Goal: Task Accomplishment & Management: Manage account settings

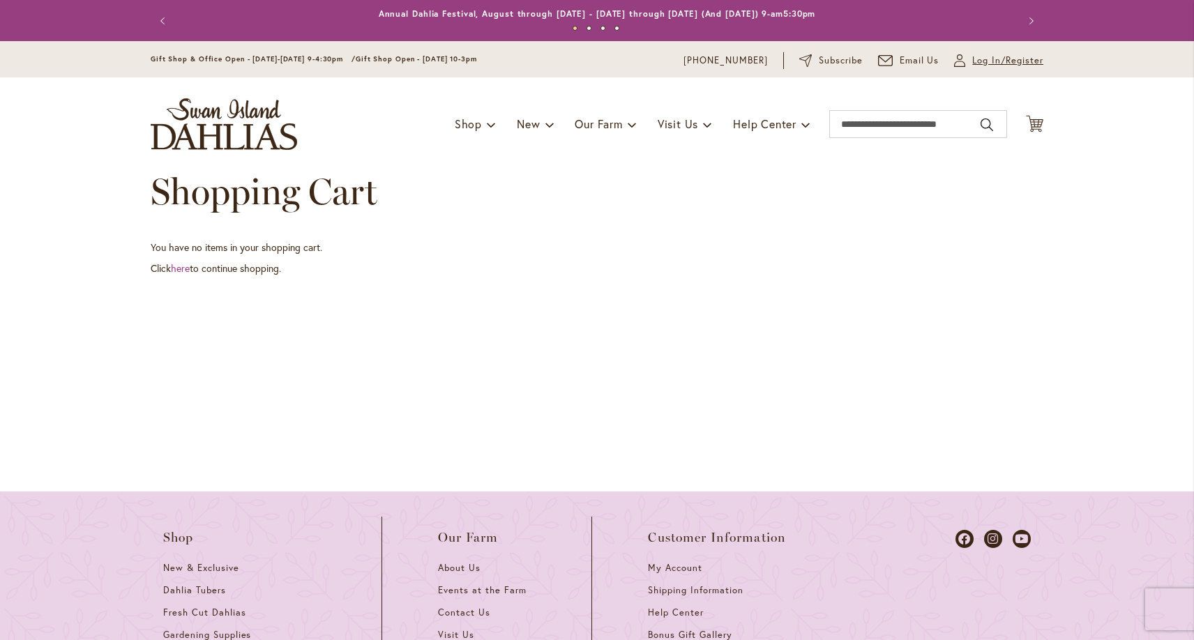
click at [1008, 63] on span "Log In/Register" at bounding box center [1007, 61] width 71 height 14
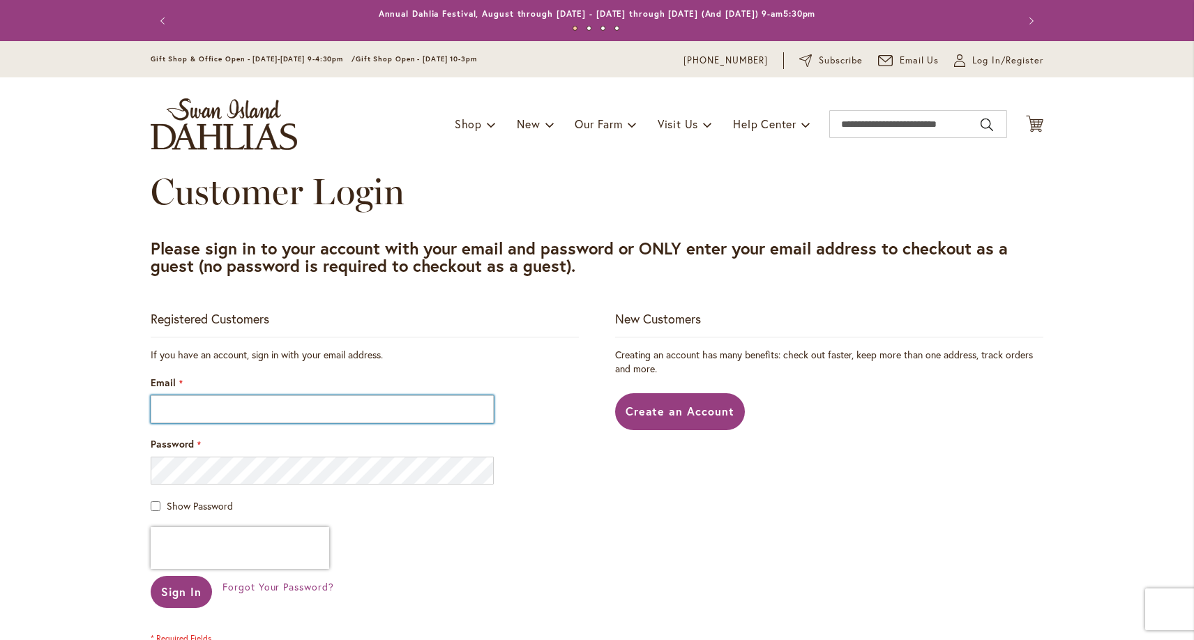
click at [283, 399] on input "Email" at bounding box center [322, 410] width 343 height 28
type input "**********"
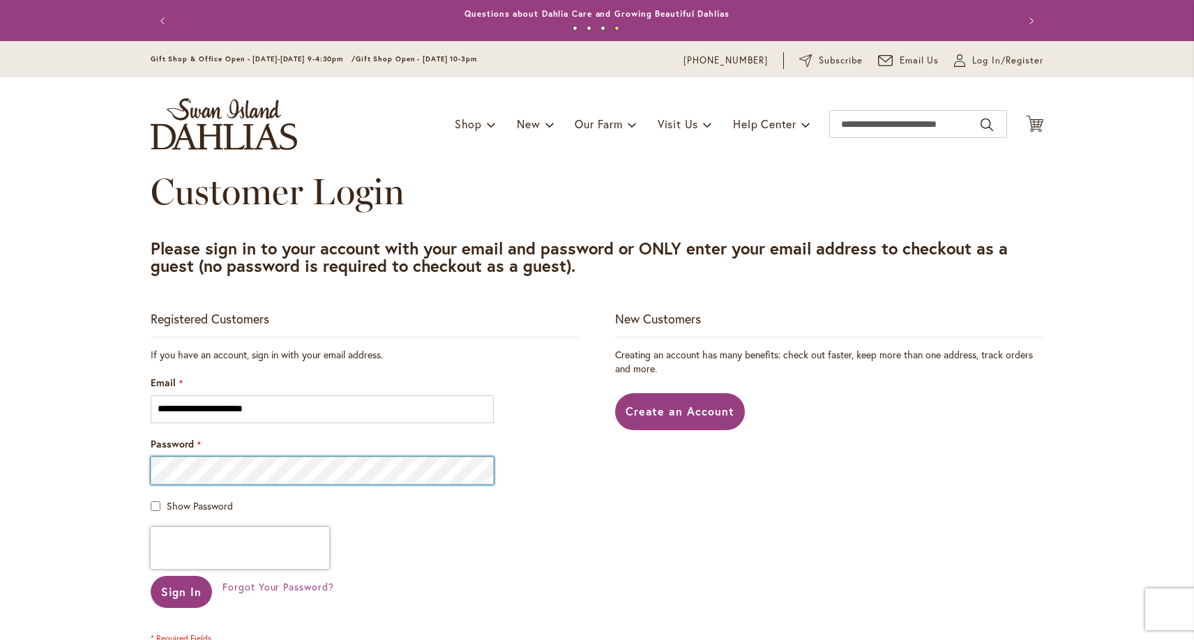
click at [151, 576] on button "Sign In" at bounding box center [181, 592] width 61 height 32
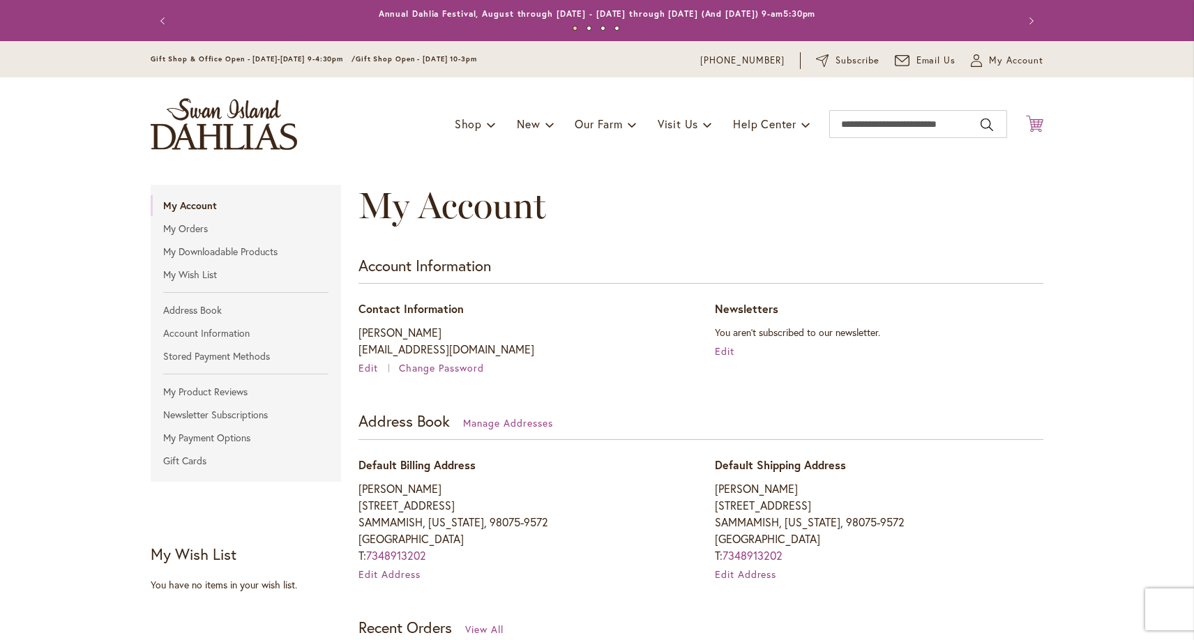
click at [1039, 123] on icon at bounding box center [1034, 123] width 17 height 17
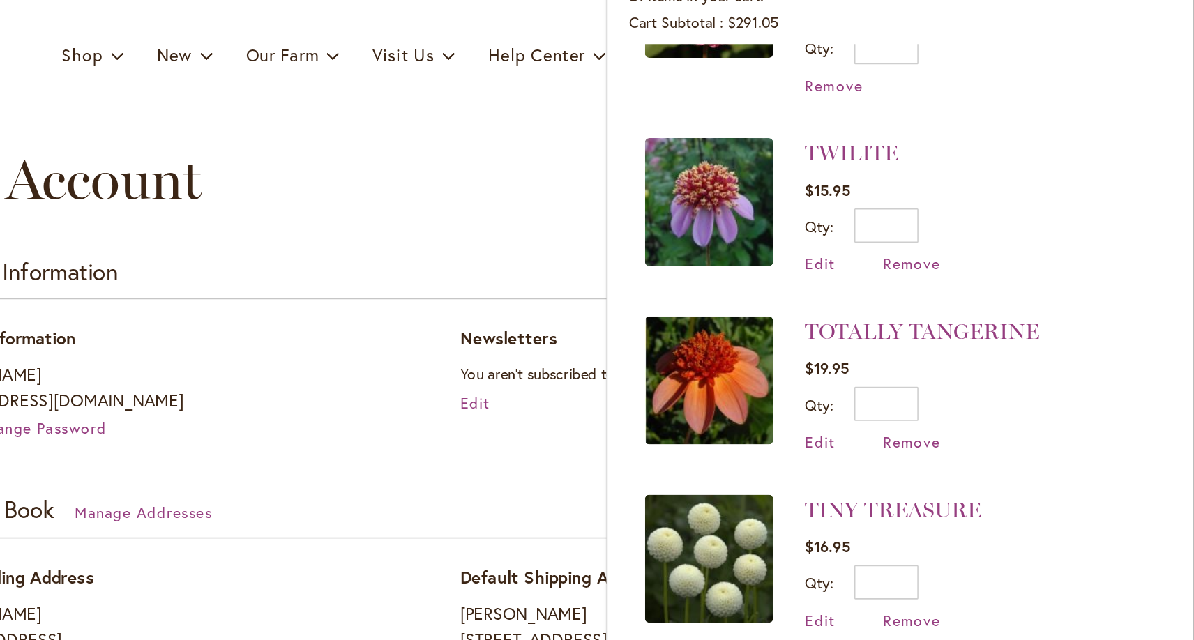
scroll to position [261, 0]
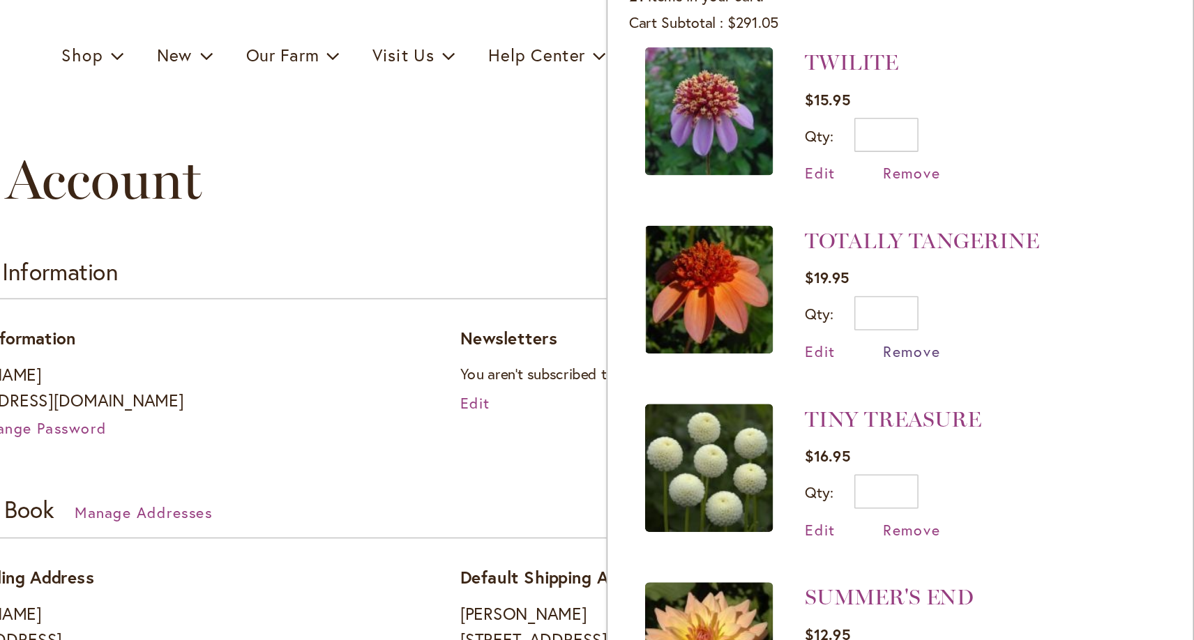
click at [1007, 311] on span "Remove" at bounding box center [1010, 317] width 38 height 13
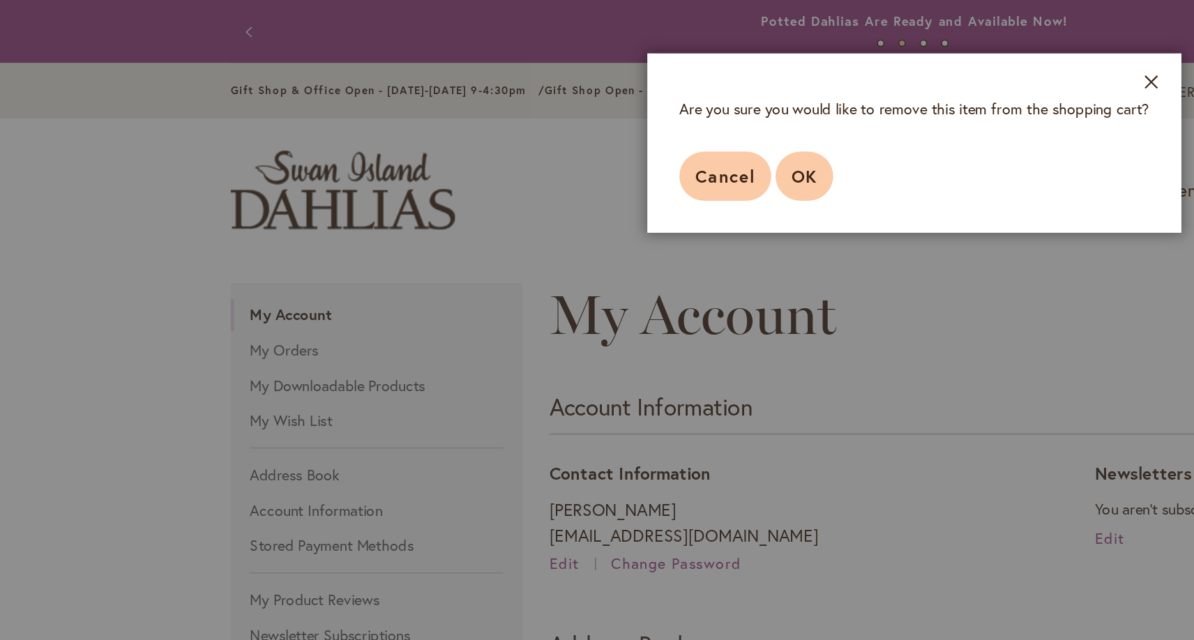
click at [529, 103] on button "OK" at bounding box center [525, 115] width 38 height 32
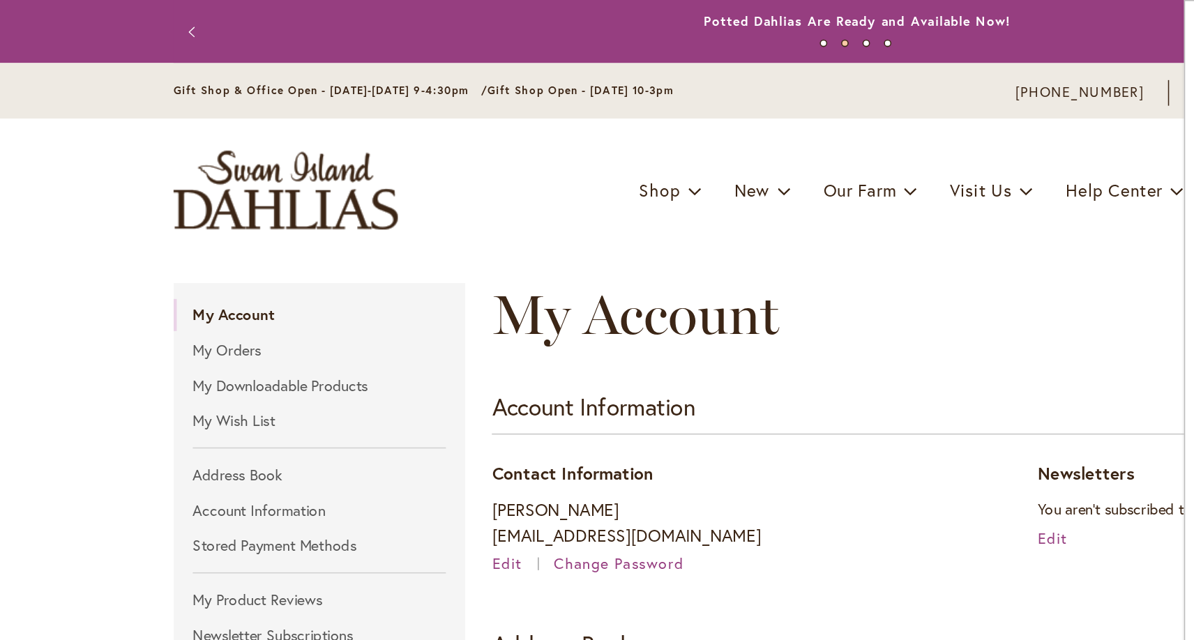
click at [695, 222] on div "My Account" at bounding box center [701, 220] width 685 height 70
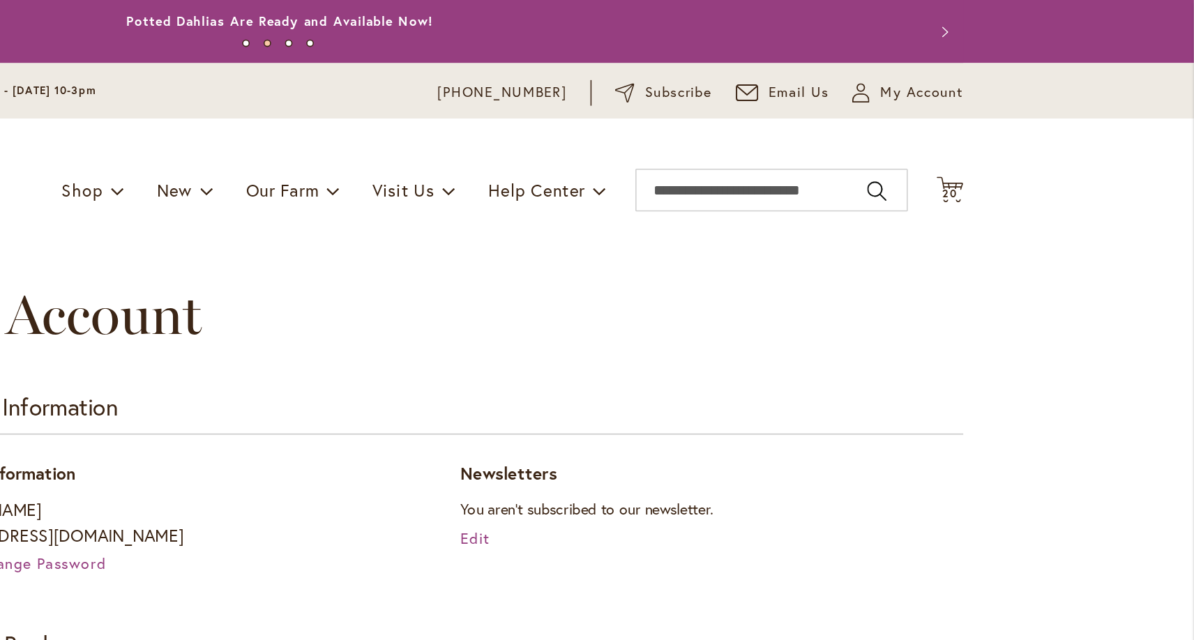
scroll to position [0, 0]
click at [1037, 116] on icon "Cart .cls-1 { fill: #231f20; }" at bounding box center [1034, 123] width 17 height 17
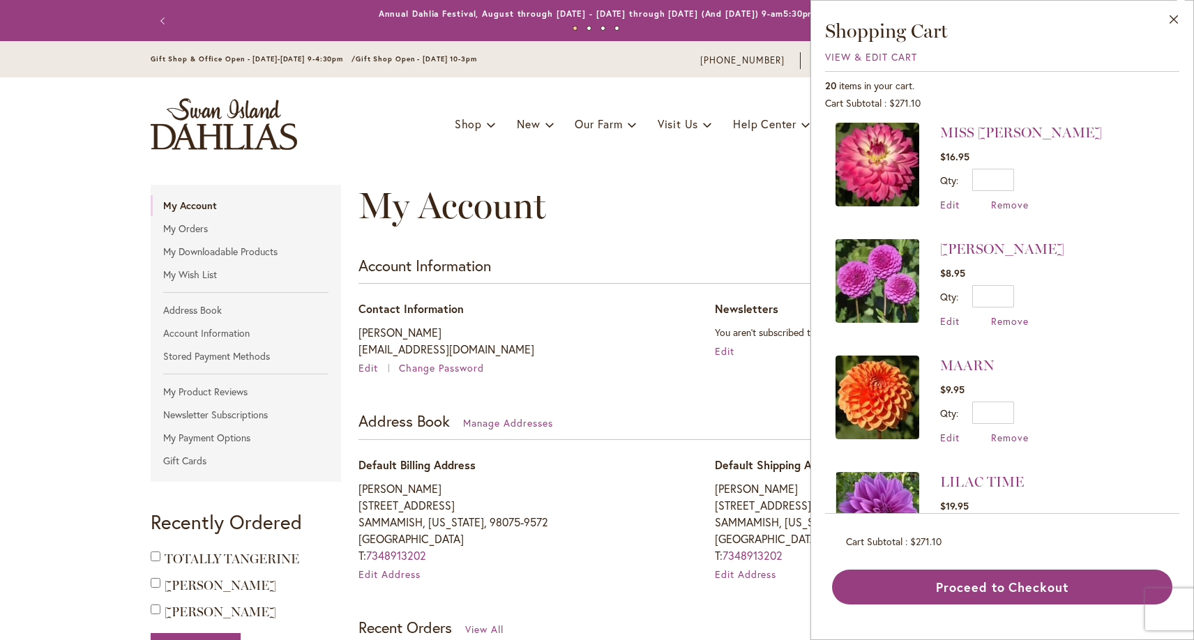
scroll to position [864, 0]
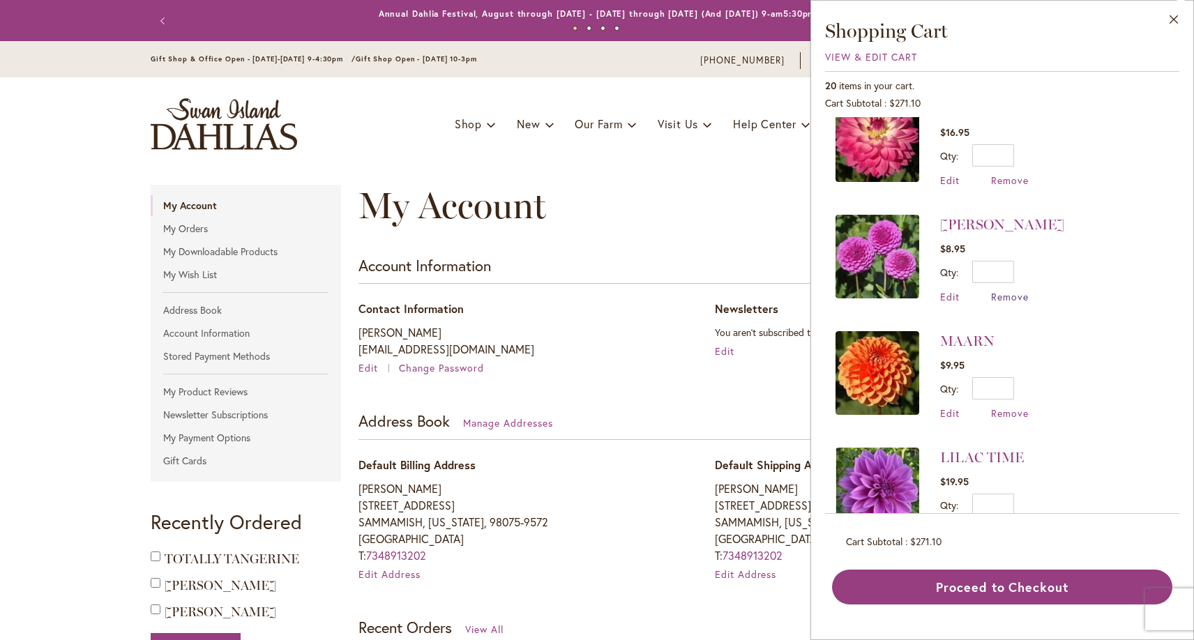
click at [998, 290] on span "Remove" at bounding box center [1010, 296] width 38 height 13
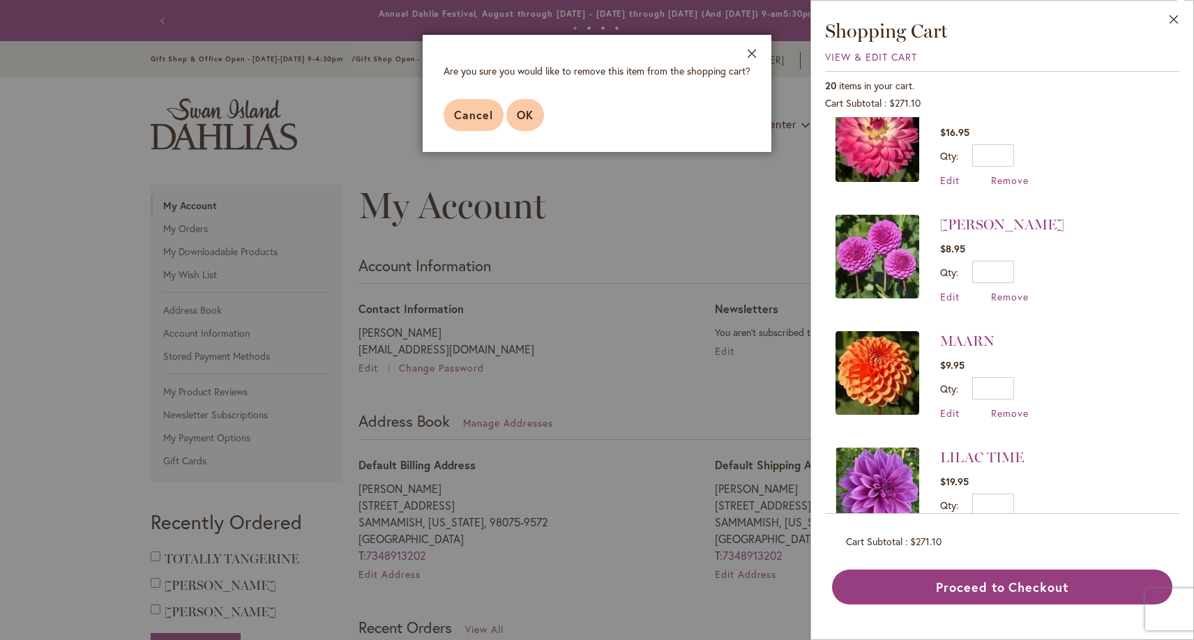
click at [532, 118] on span "OK" at bounding box center [525, 114] width 17 height 15
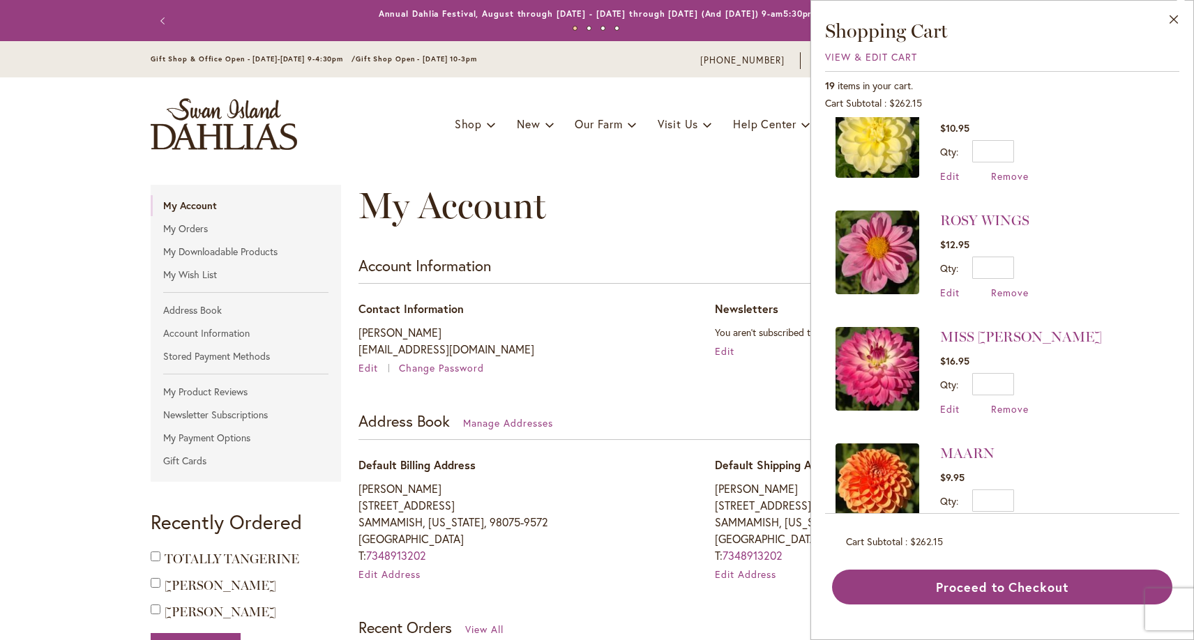
scroll to position [676, 0]
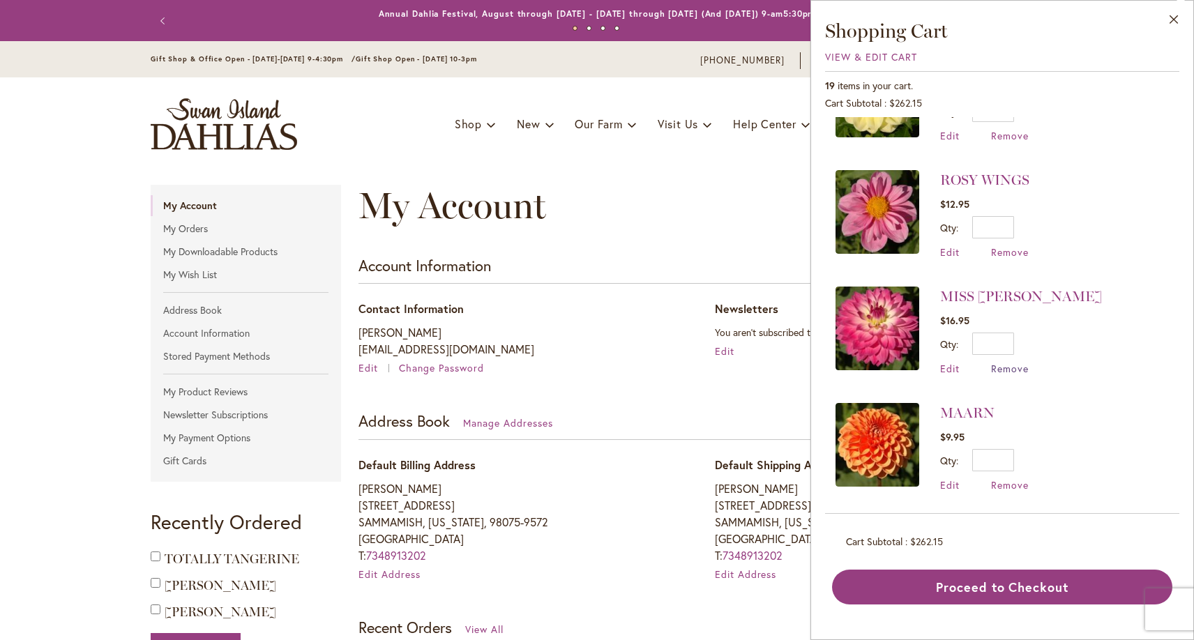
click at [1012, 362] on span "Remove" at bounding box center [1010, 368] width 38 height 13
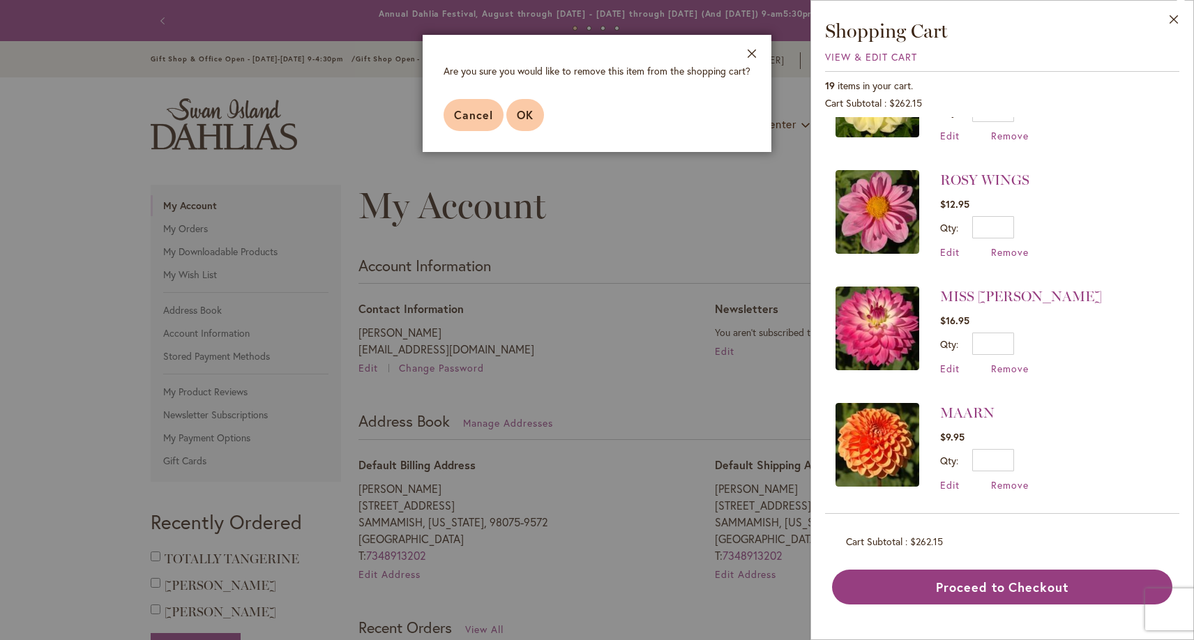
click at [526, 110] on span "OK" at bounding box center [525, 114] width 17 height 15
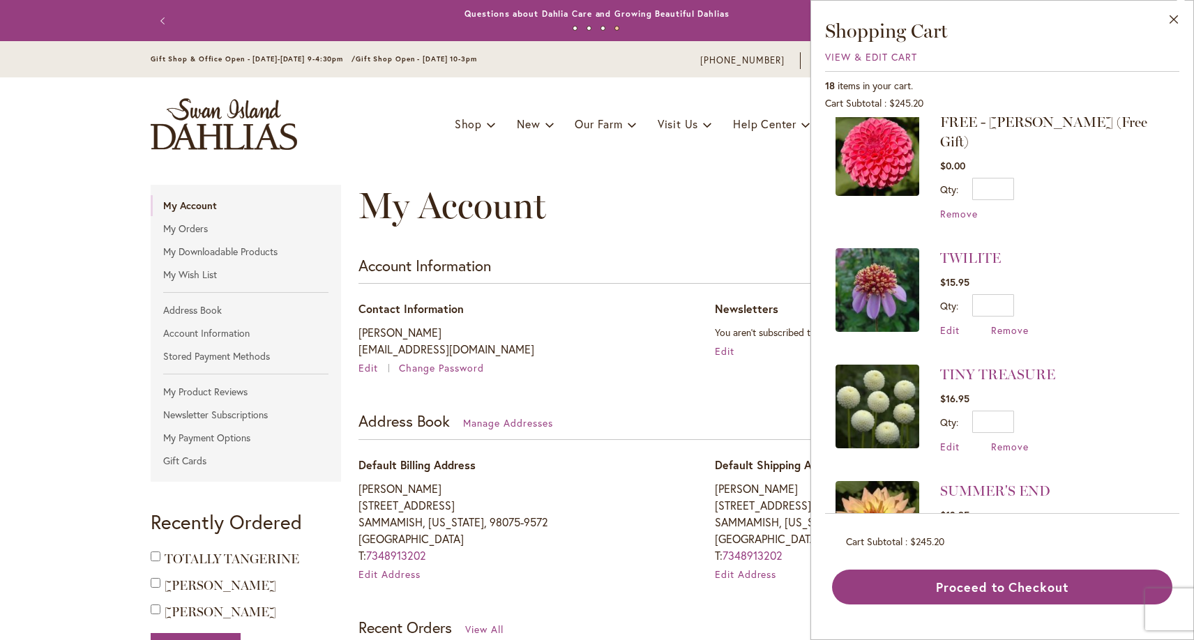
scroll to position [161, 0]
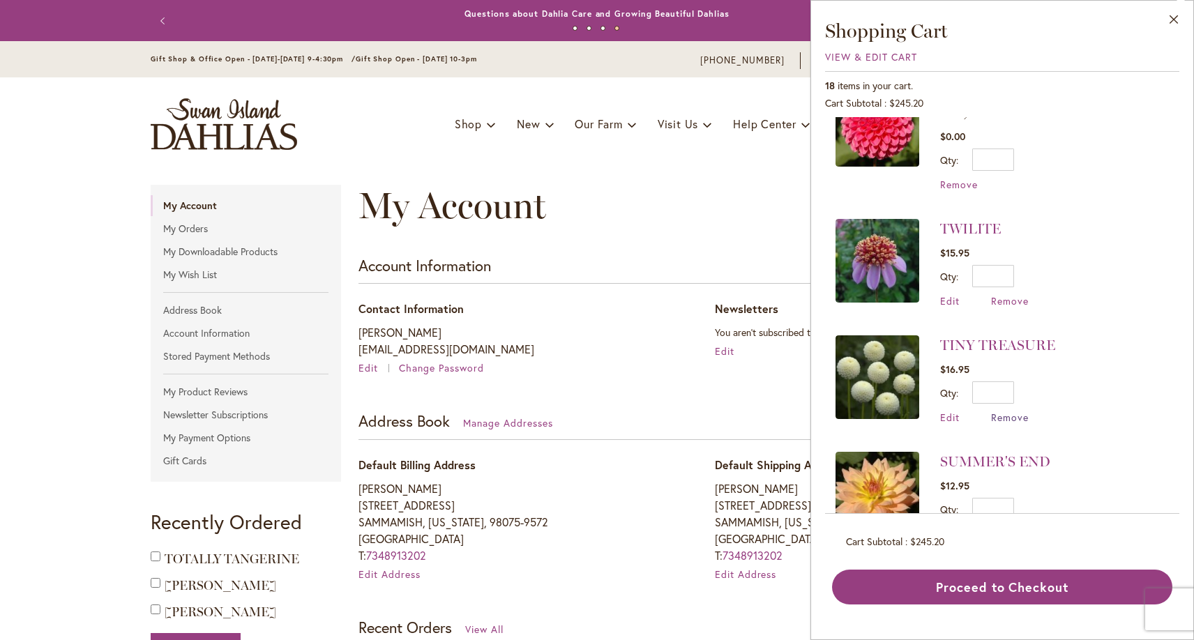
click at [999, 411] on span "Remove" at bounding box center [1010, 417] width 38 height 13
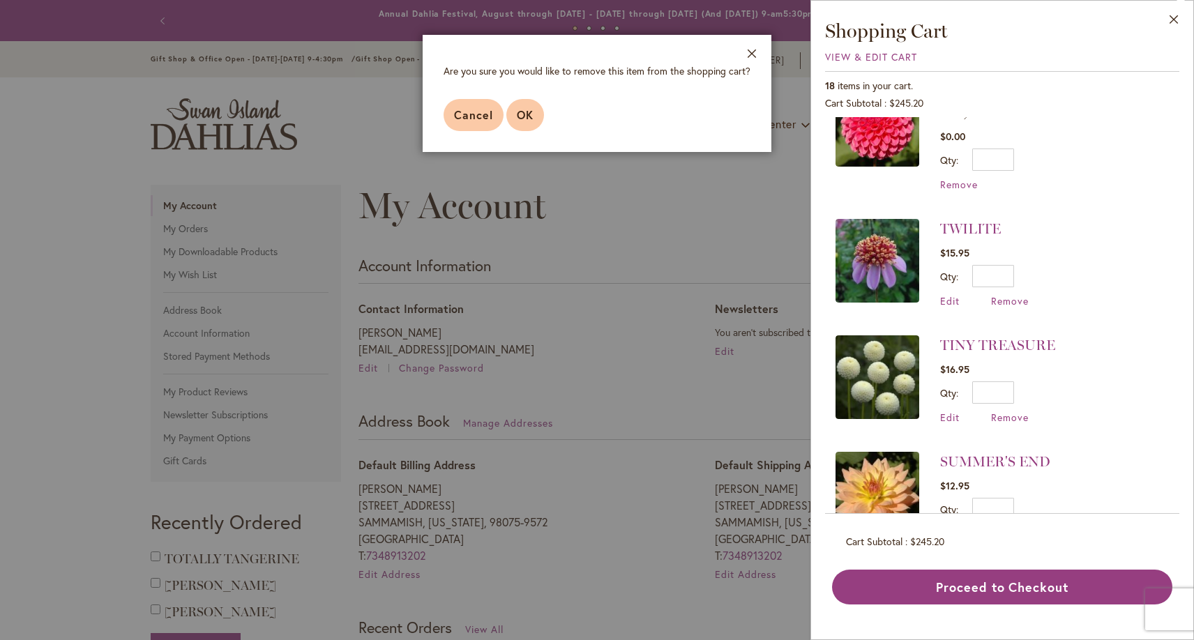
click at [532, 122] on span "OK" at bounding box center [525, 114] width 17 height 15
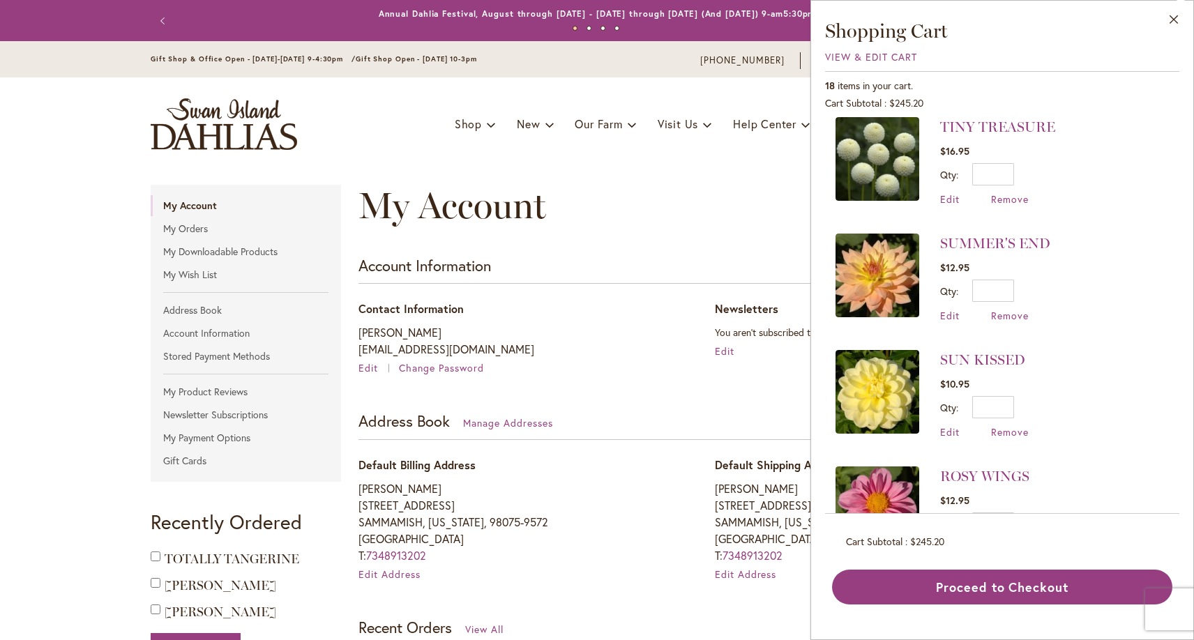
scroll to position [419, 0]
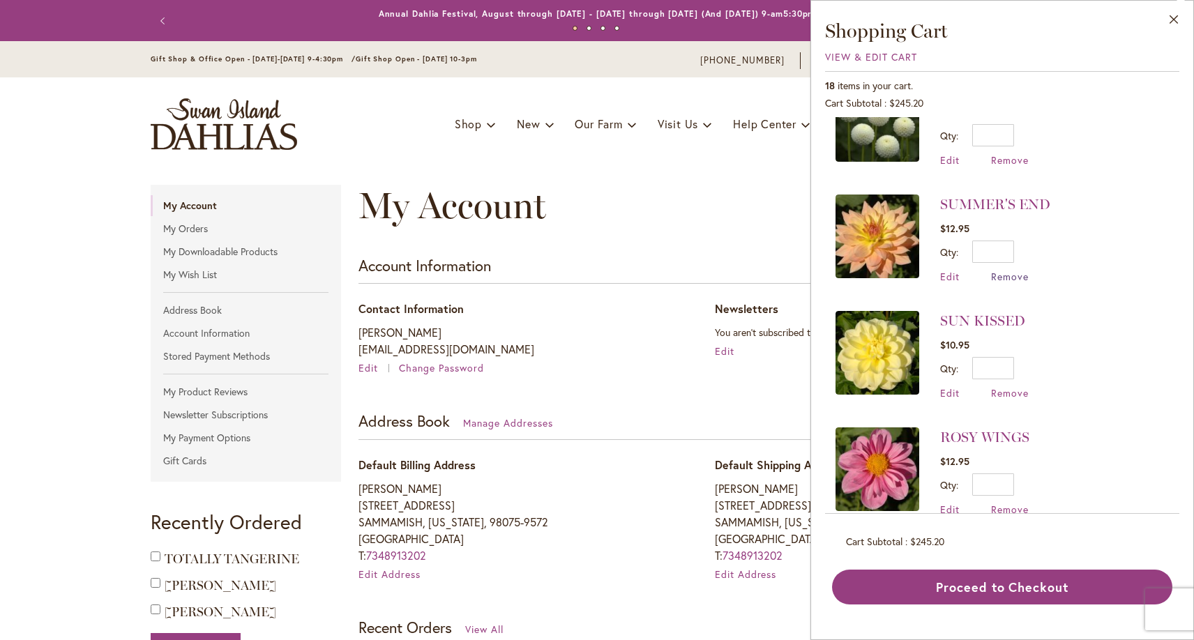
click at [1001, 270] on span "Remove" at bounding box center [1010, 276] width 38 height 13
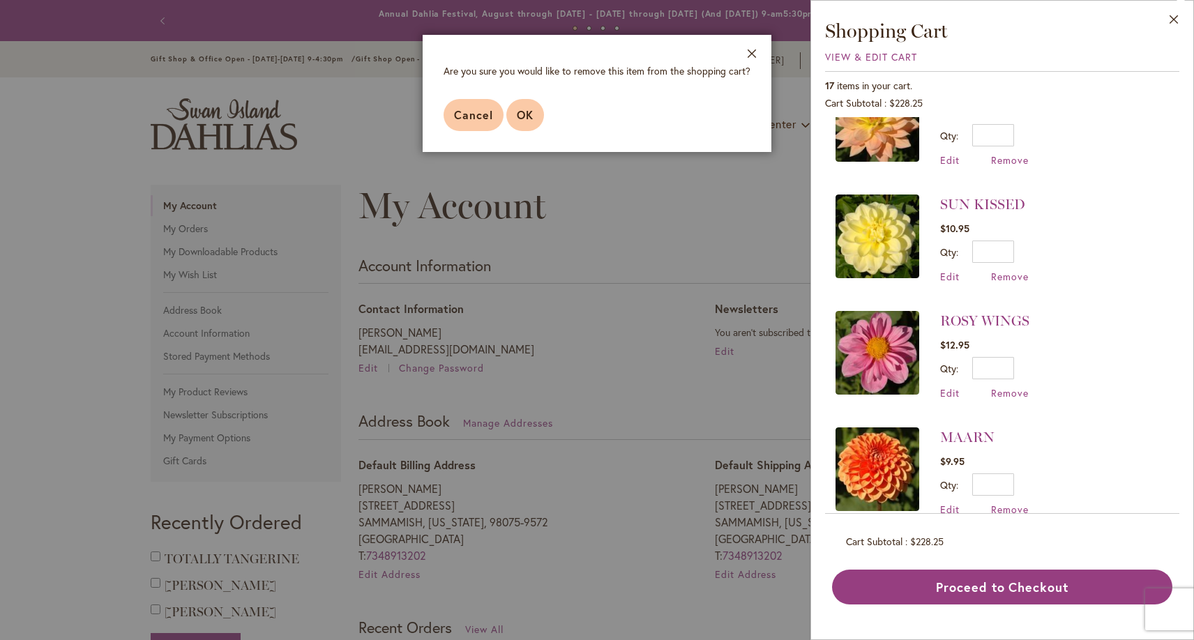
scroll to position [0, 0]
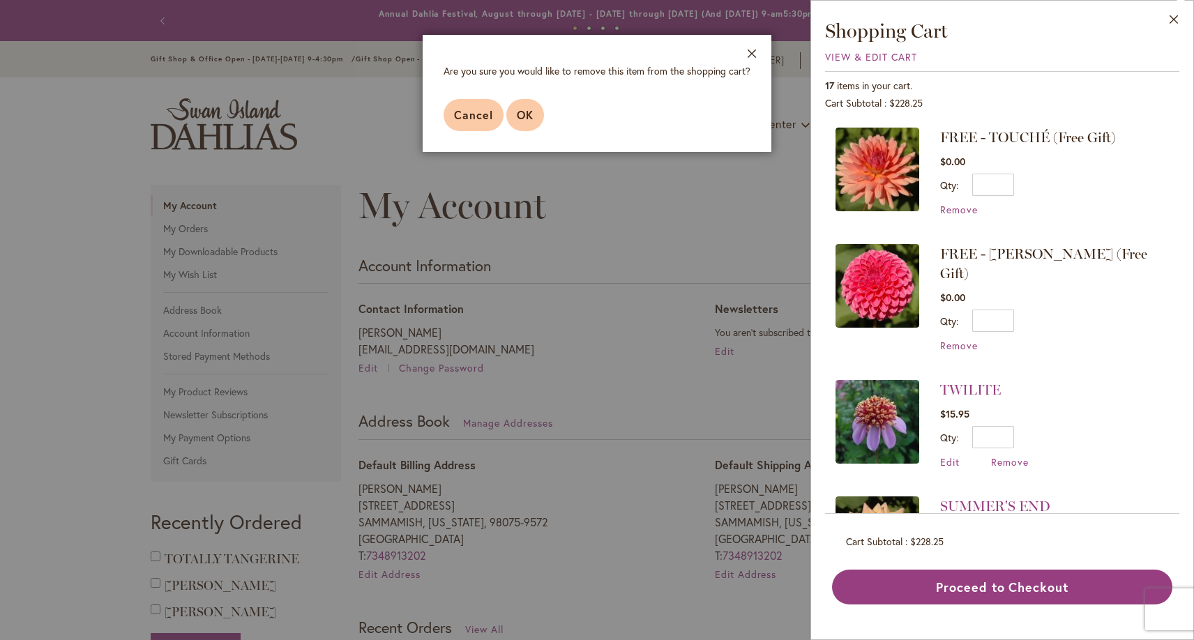
click at [522, 112] on span "OK" at bounding box center [525, 114] width 17 height 15
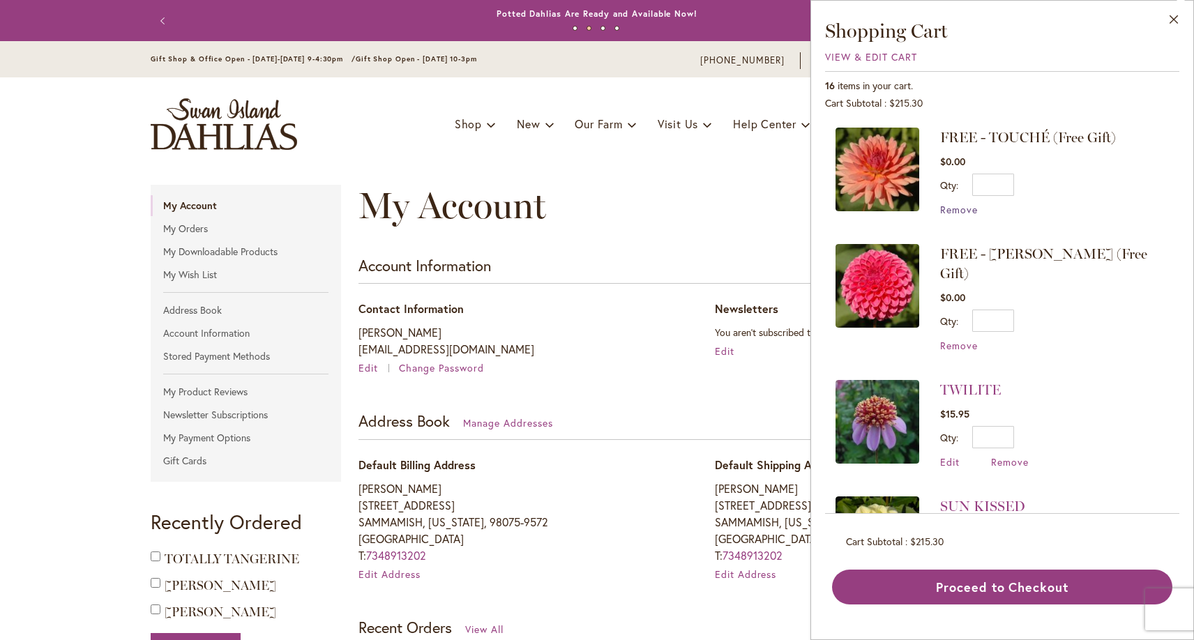
click at [951, 206] on span "Remove" at bounding box center [959, 209] width 38 height 13
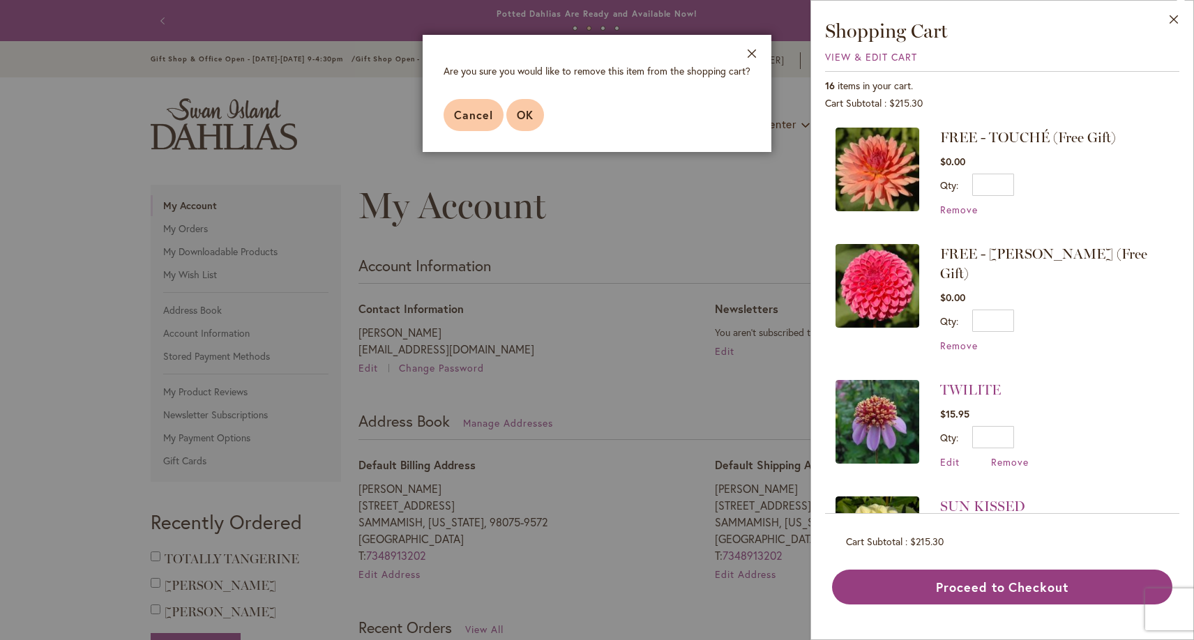
click at [527, 112] on span "OK" at bounding box center [525, 114] width 17 height 15
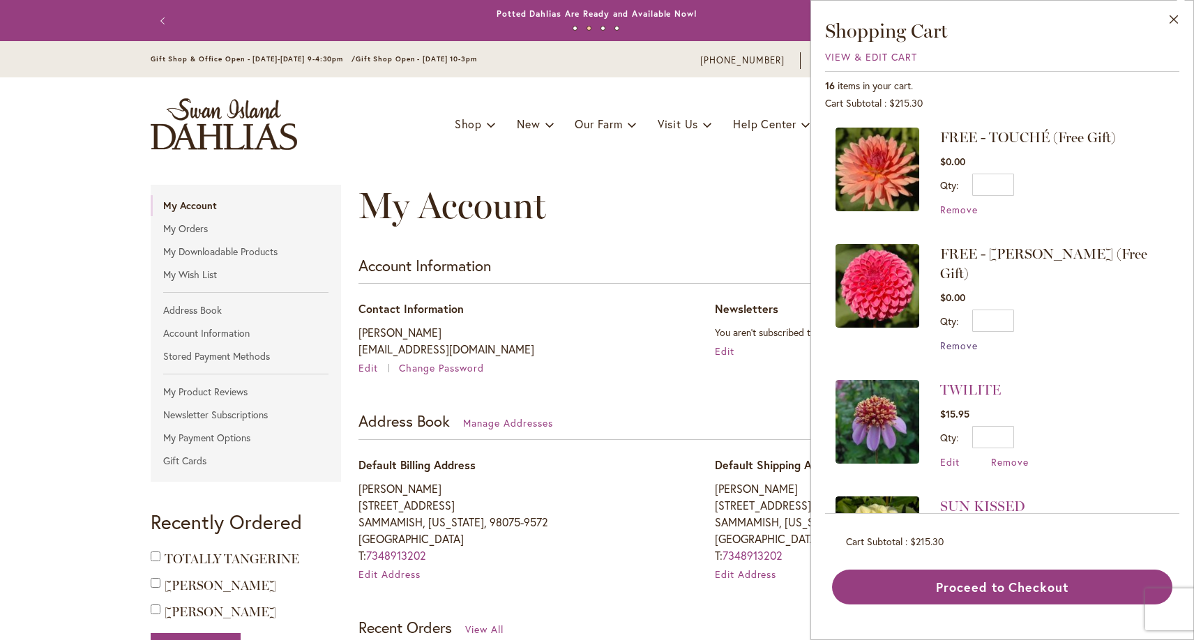
click at [945, 339] on span "Remove" at bounding box center [959, 345] width 38 height 13
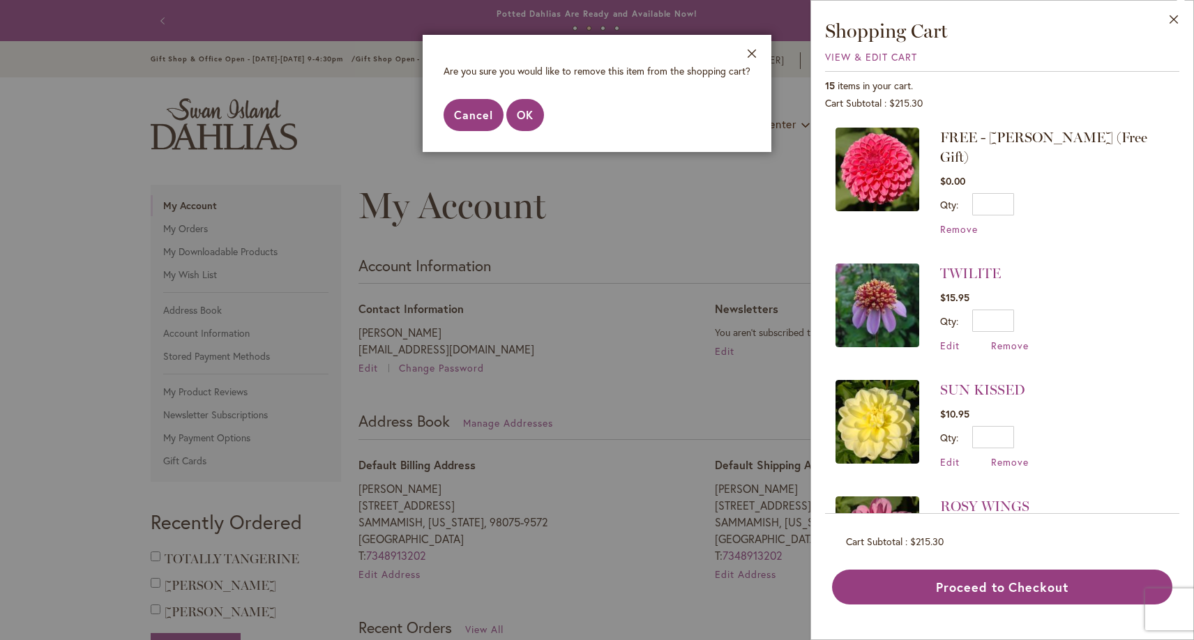
click at [473, 117] on span "Cancel" at bounding box center [473, 114] width 39 height 15
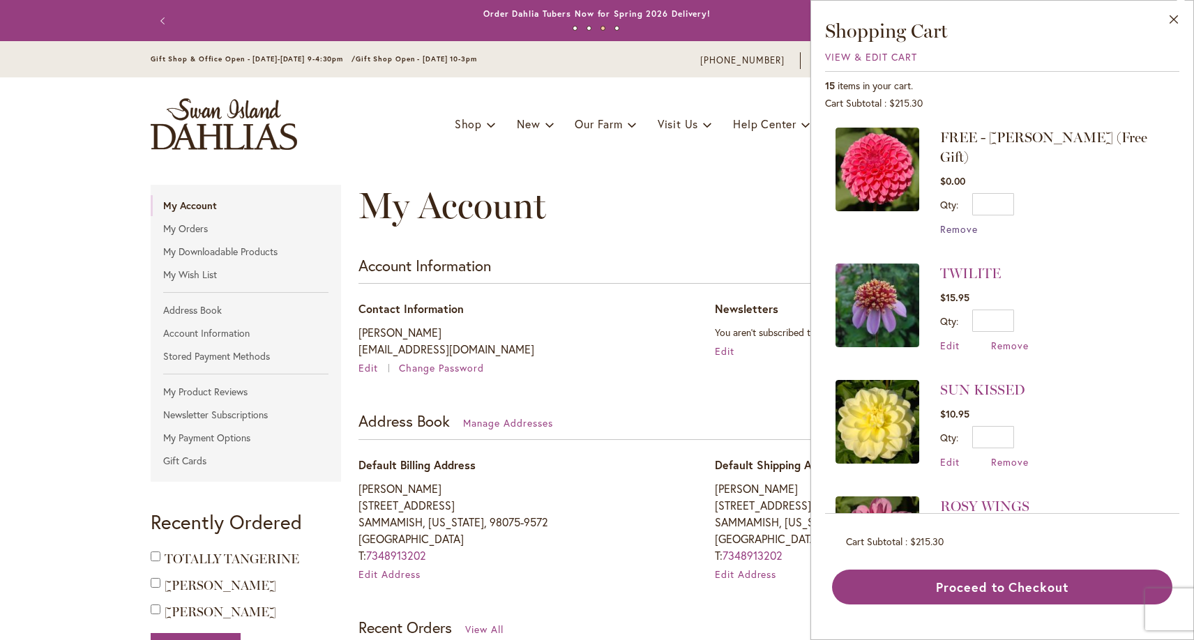
click at [959, 223] on span "Remove" at bounding box center [959, 229] width 38 height 13
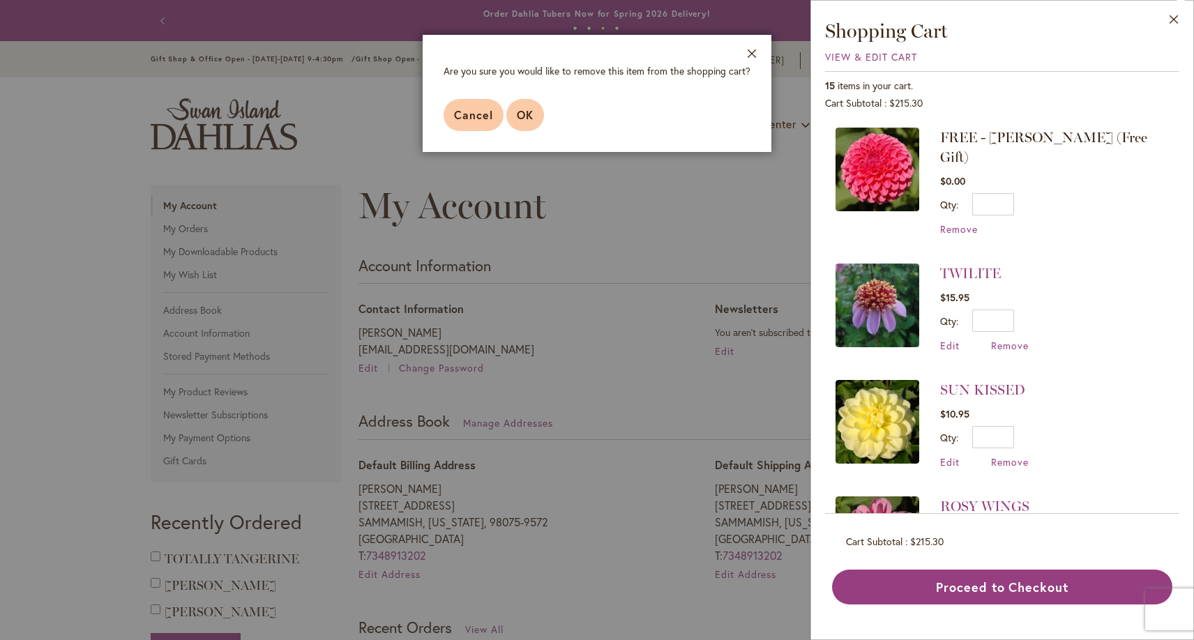
click at [523, 115] on span "OK" at bounding box center [525, 114] width 17 height 15
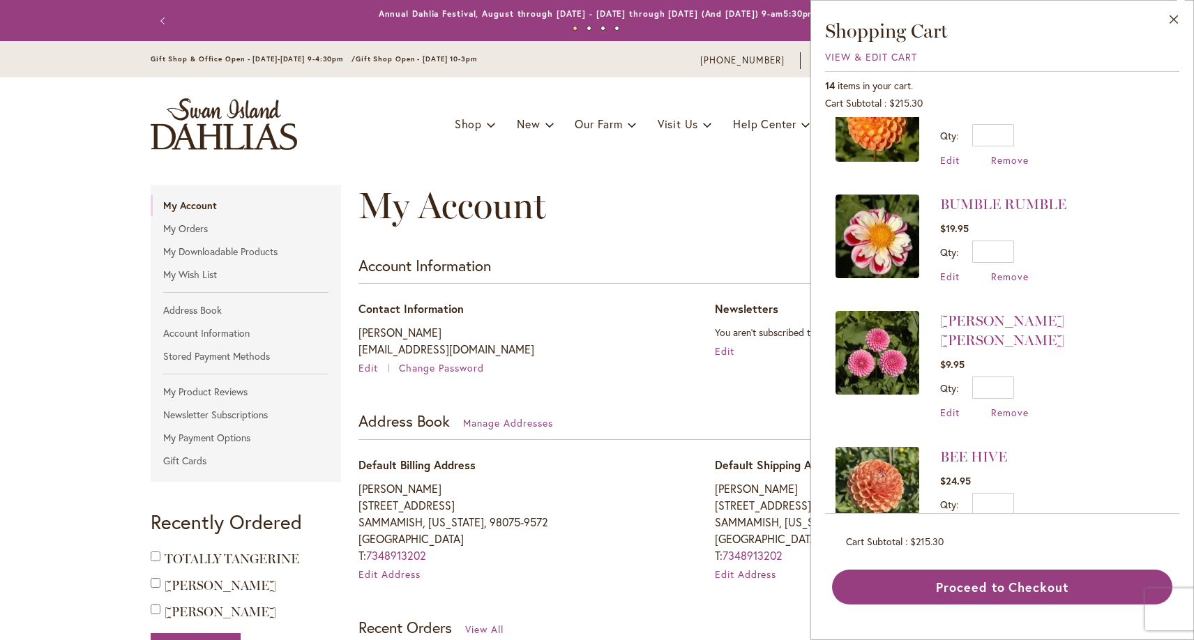
scroll to position [1242, 0]
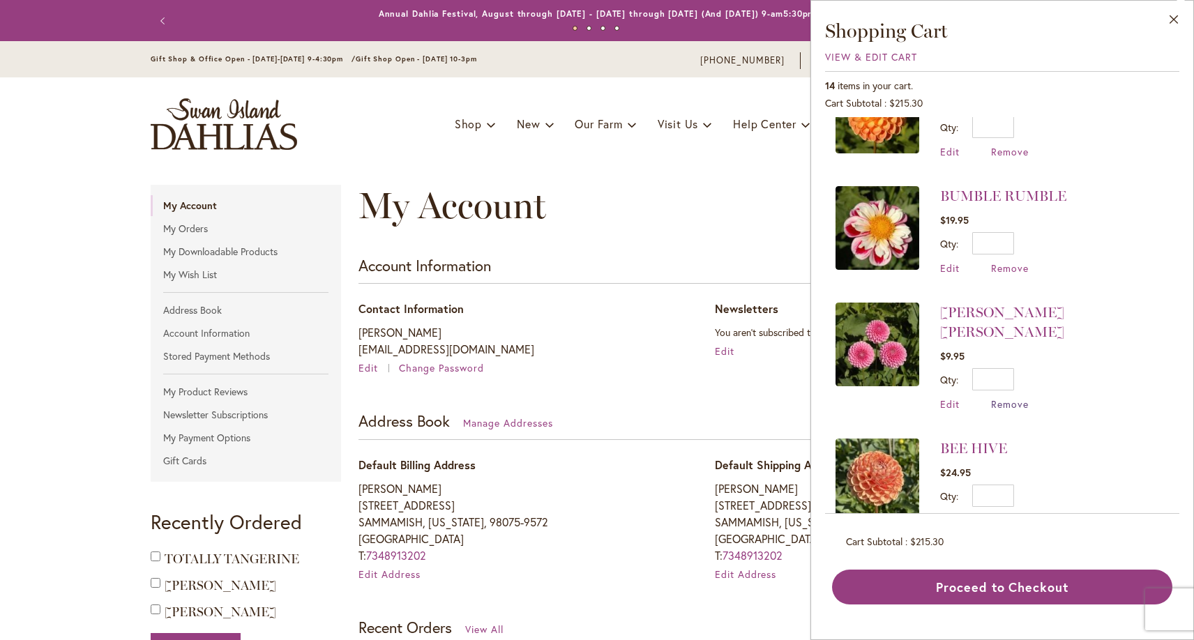
click at [1016, 398] on span "Remove" at bounding box center [1010, 404] width 38 height 13
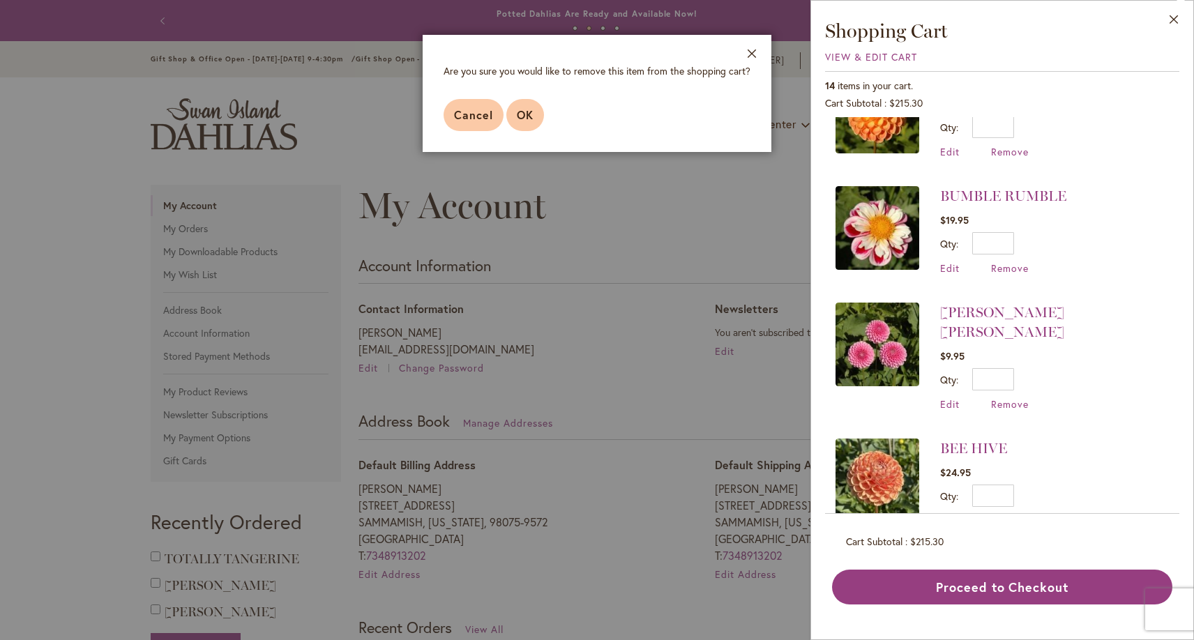
click at [512, 110] on button "OK" at bounding box center [525, 115] width 38 height 32
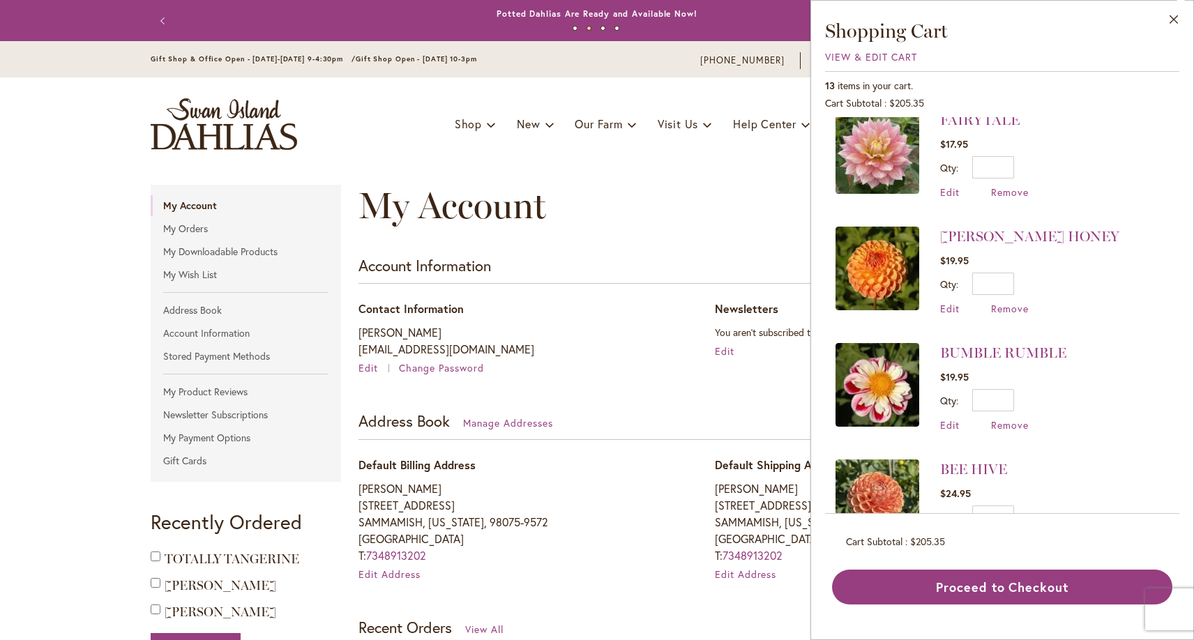
scroll to position [1126, 0]
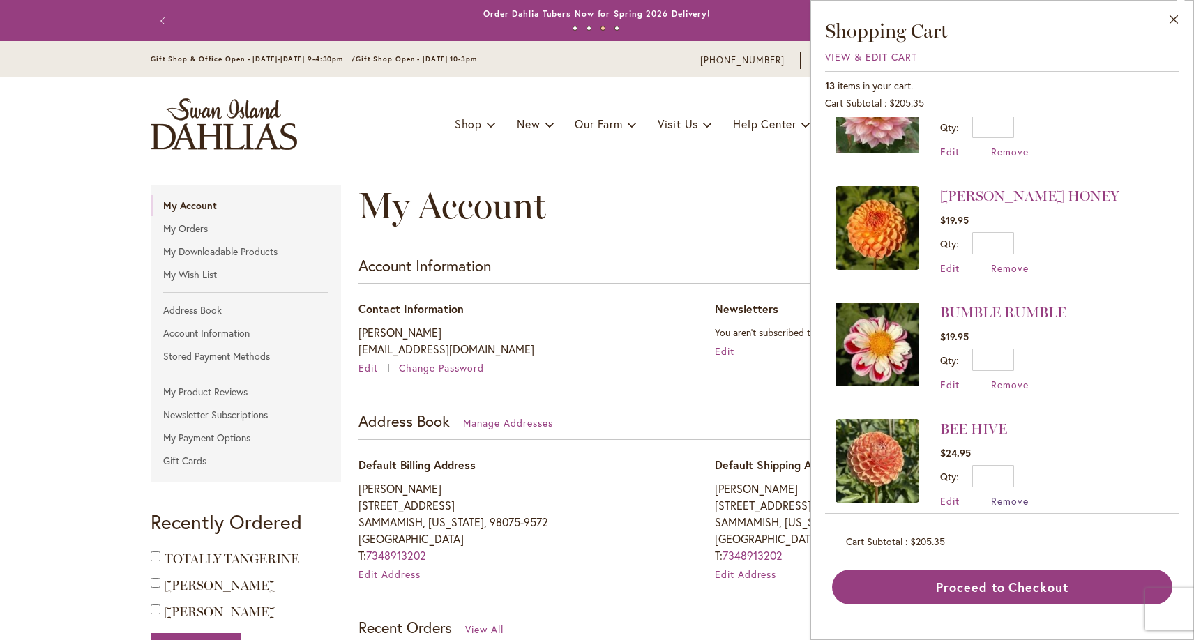
click at [1005, 495] on span "Remove" at bounding box center [1010, 501] width 38 height 13
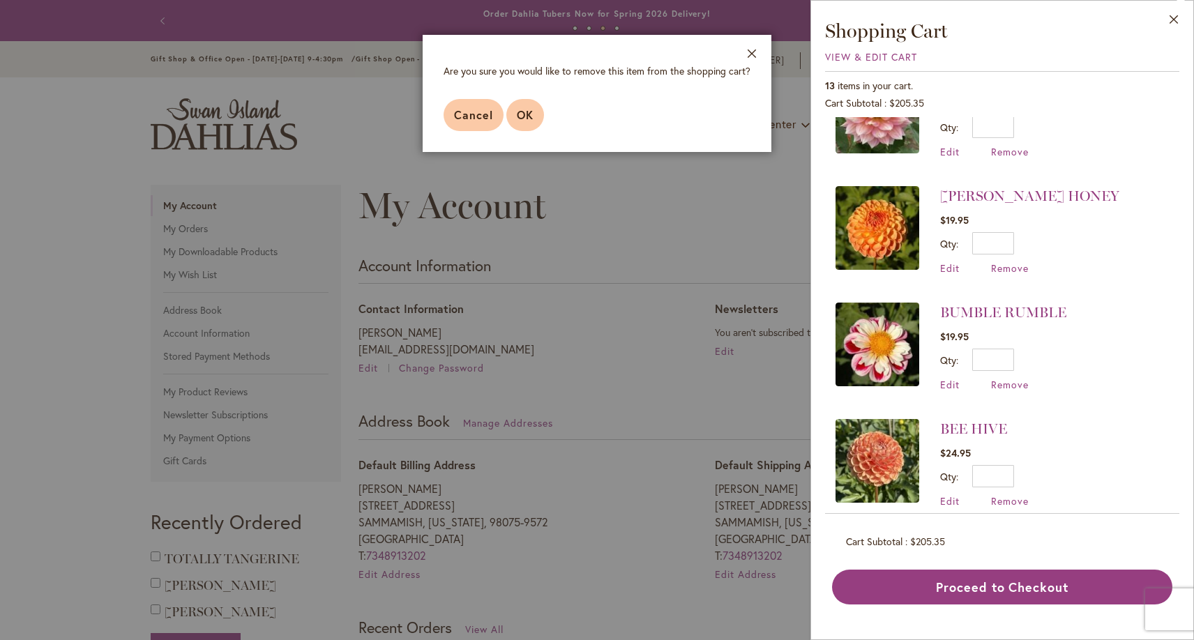
click at [538, 103] on button "OK" at bounding box center [525, 115] width 38 height 32
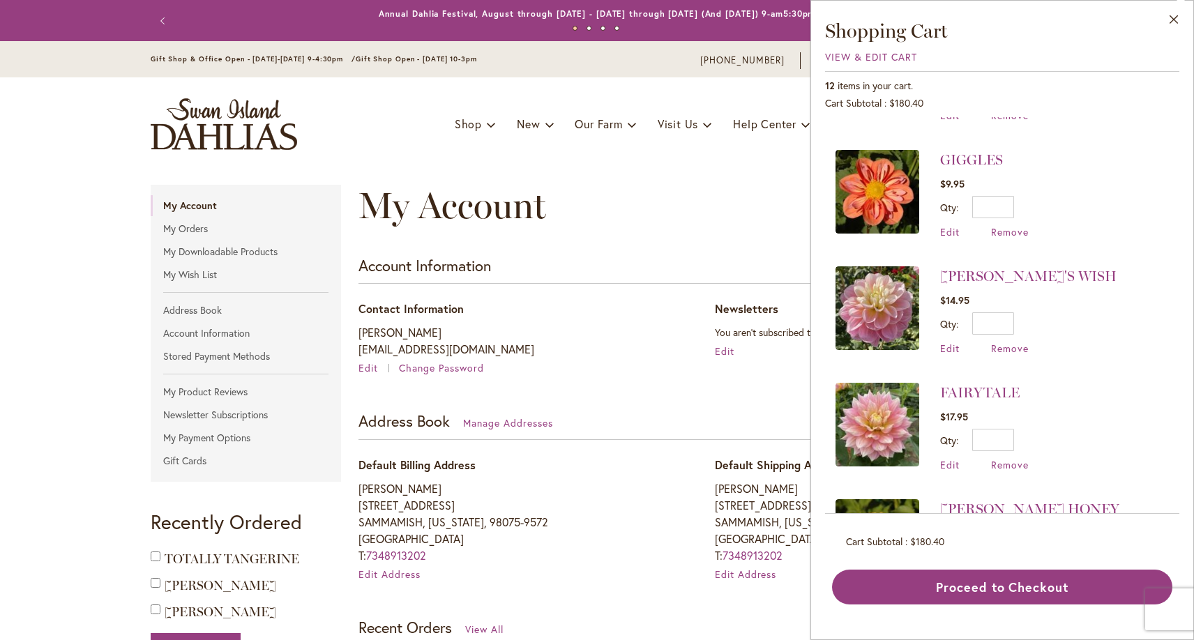
scroll to position [880, 0]
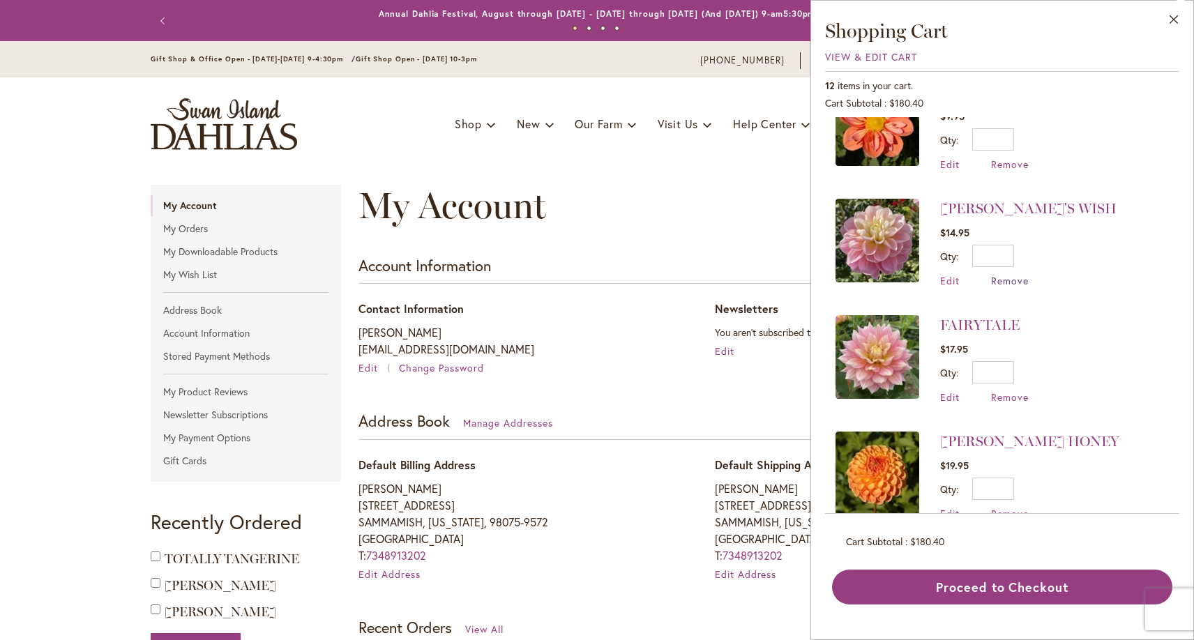
click at [998, 274] on span "Remove" at bounding box center [1010, 280] width 38 height 13
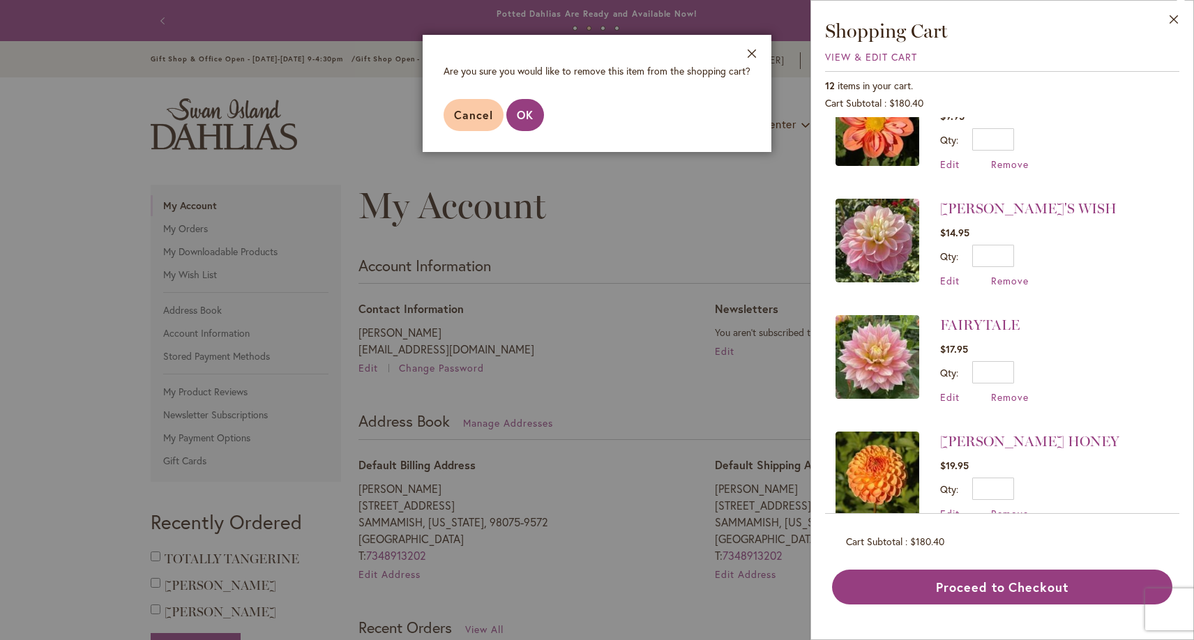
click at [509, 103] on footer "Cancel OK" at bounding box center [597, 115] width 349 height 74
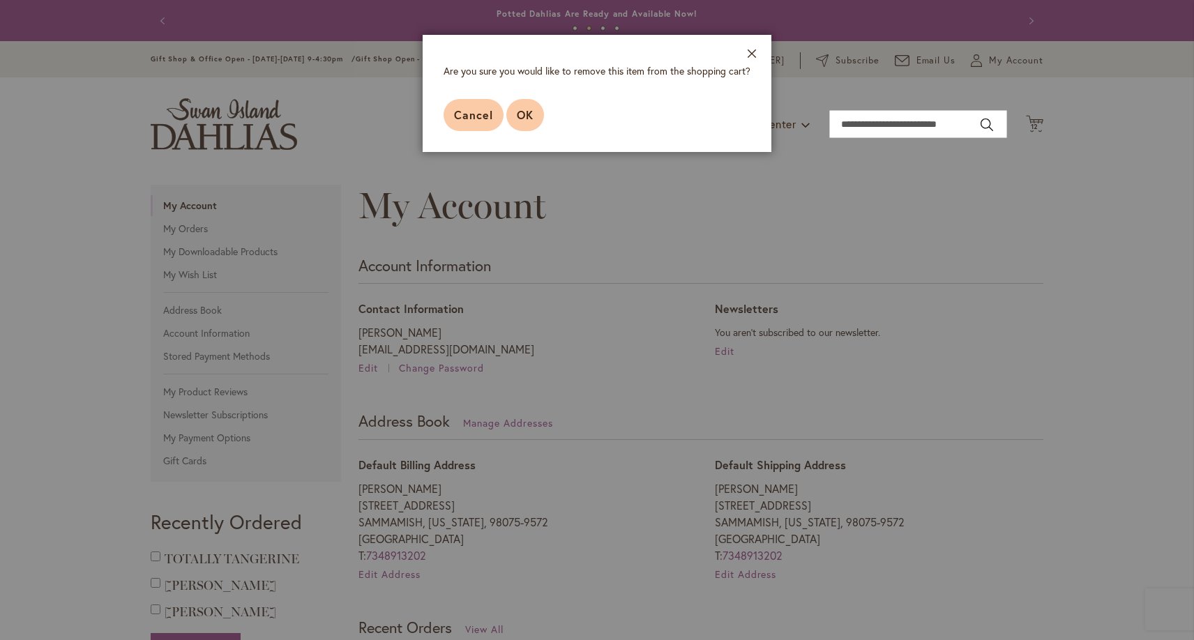
click at [520, 109] on span "OK" at bounding box center [525, 114] width 17 height 15
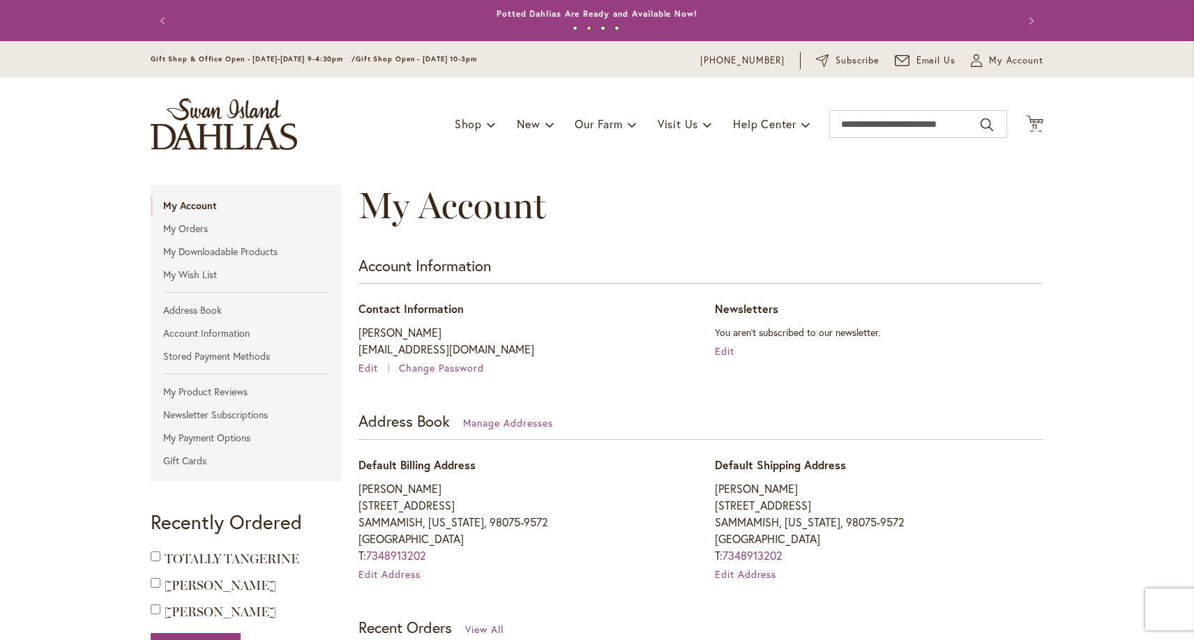
scroll to position [0, 0]
click at [1039, 117] on icon "Cart .cls-1 { fill: #231f20; }" at bounding box center [1034, 123] width 17 height 17
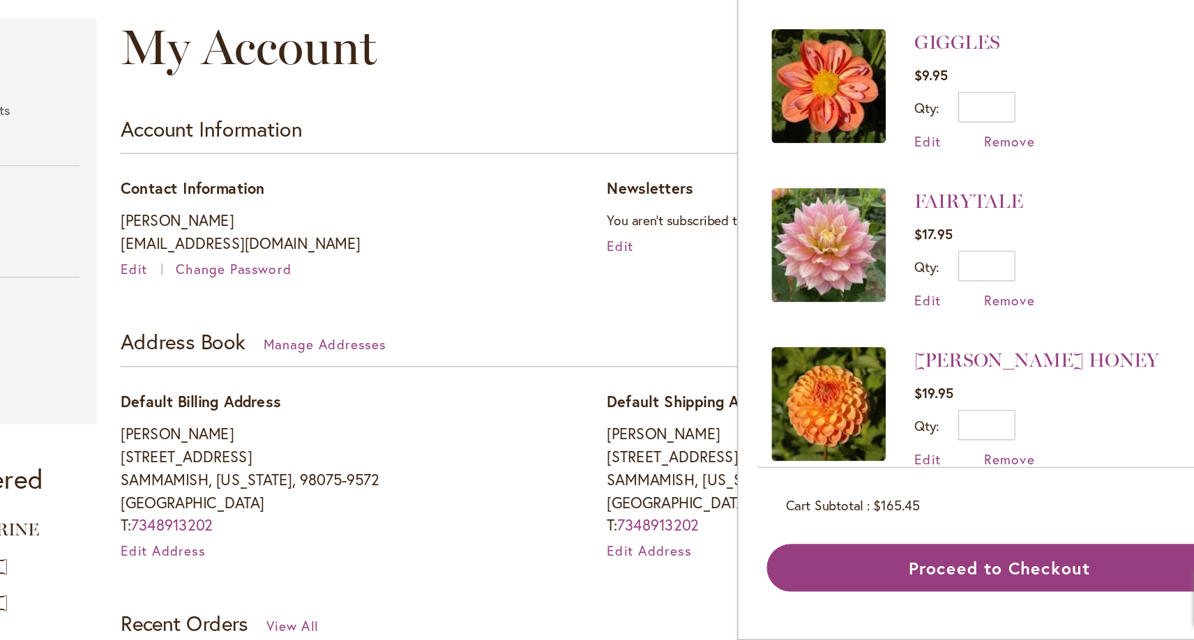
scroll to position [692, 0]
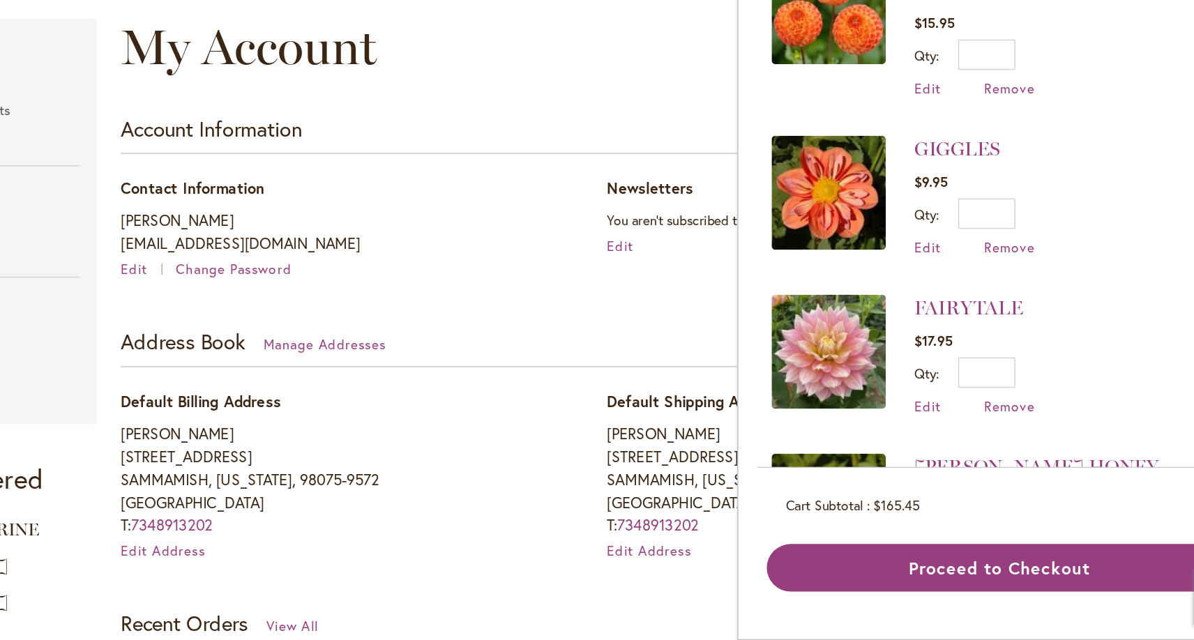
click at [902, 290] on img at bounding box center [878, 313] width 84 height 84
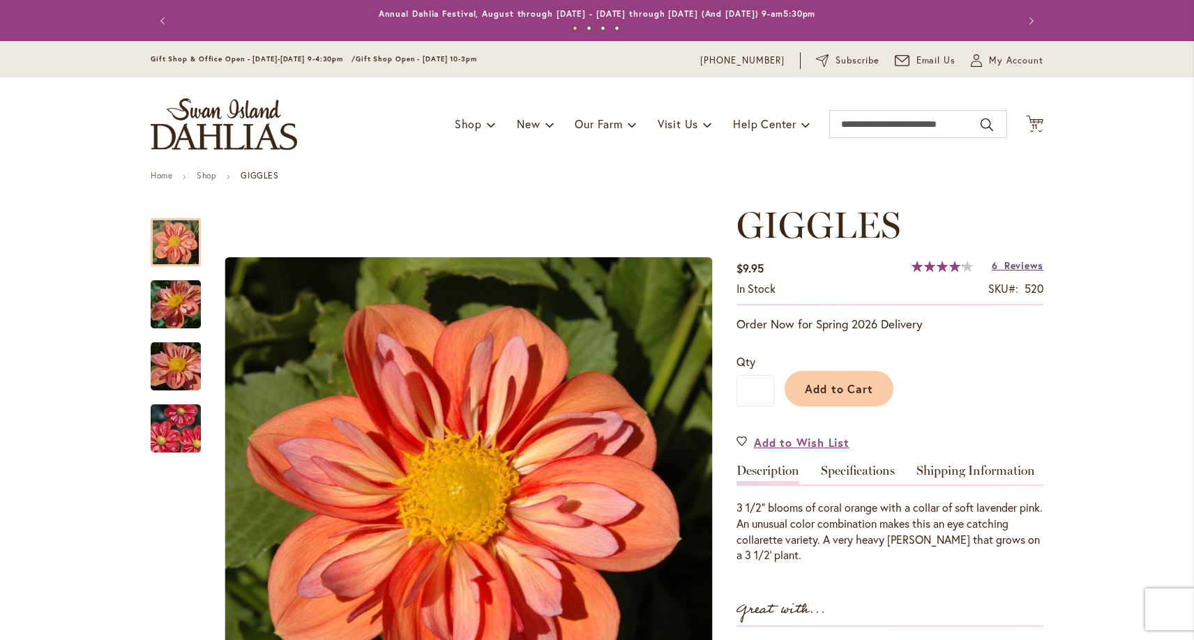
click at [997, 264] on span "6" at bounding box center [995, 265] width 6 height 13
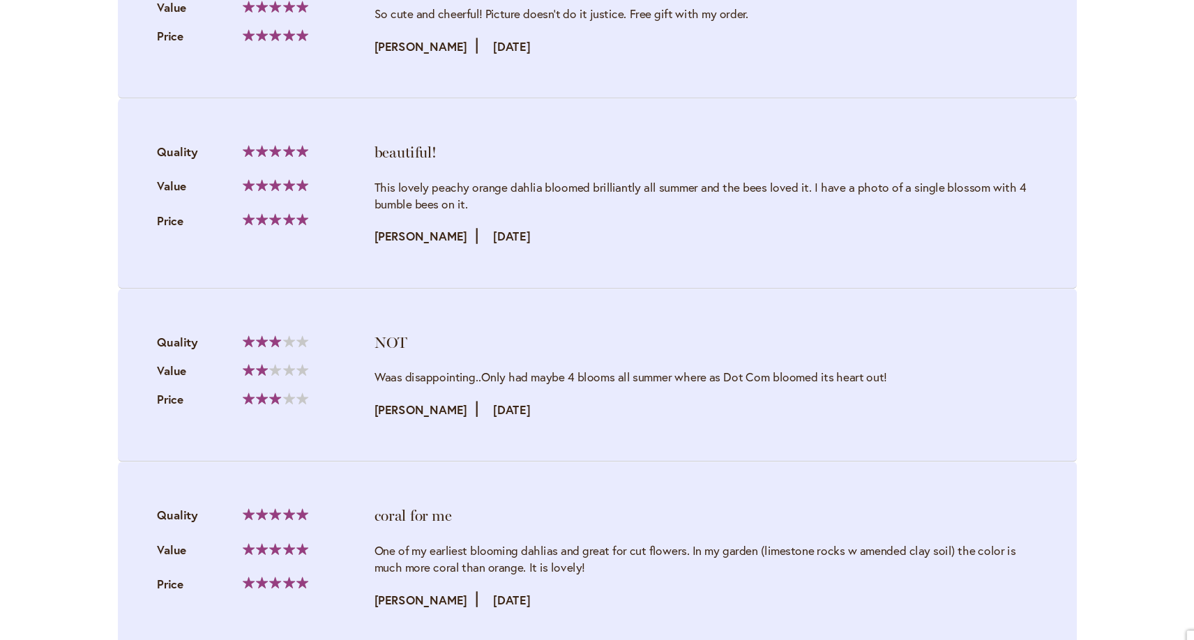
scroll to position [1732, 0]
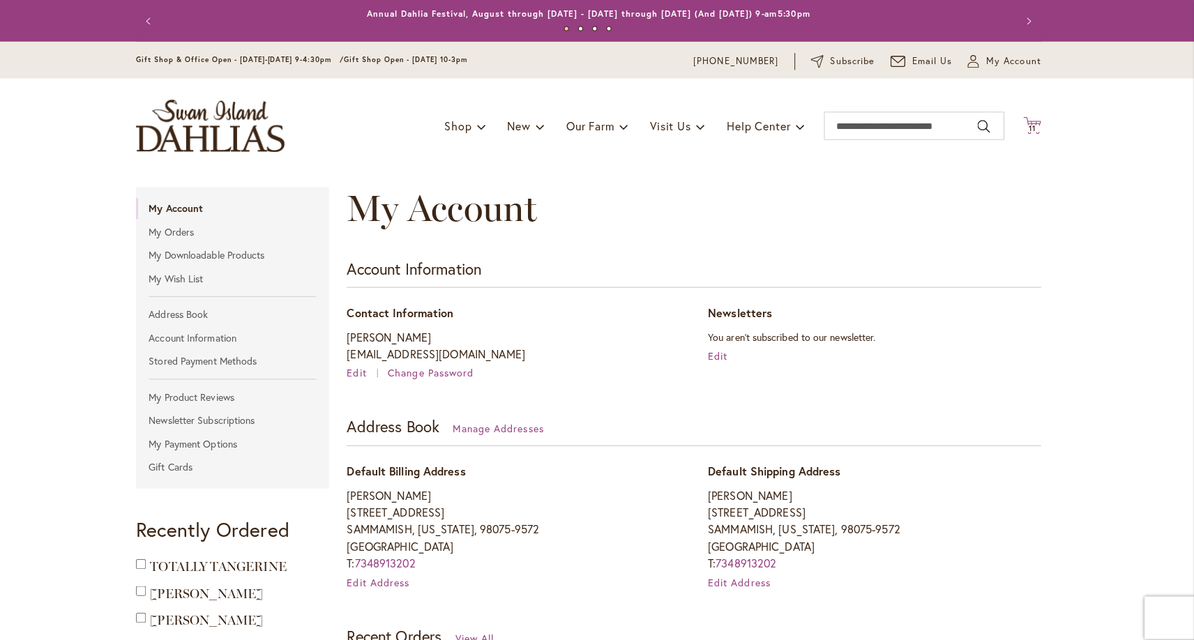
click at [1037, 130] on span "11" at bounding box center [1035, 126] width 7 height 9
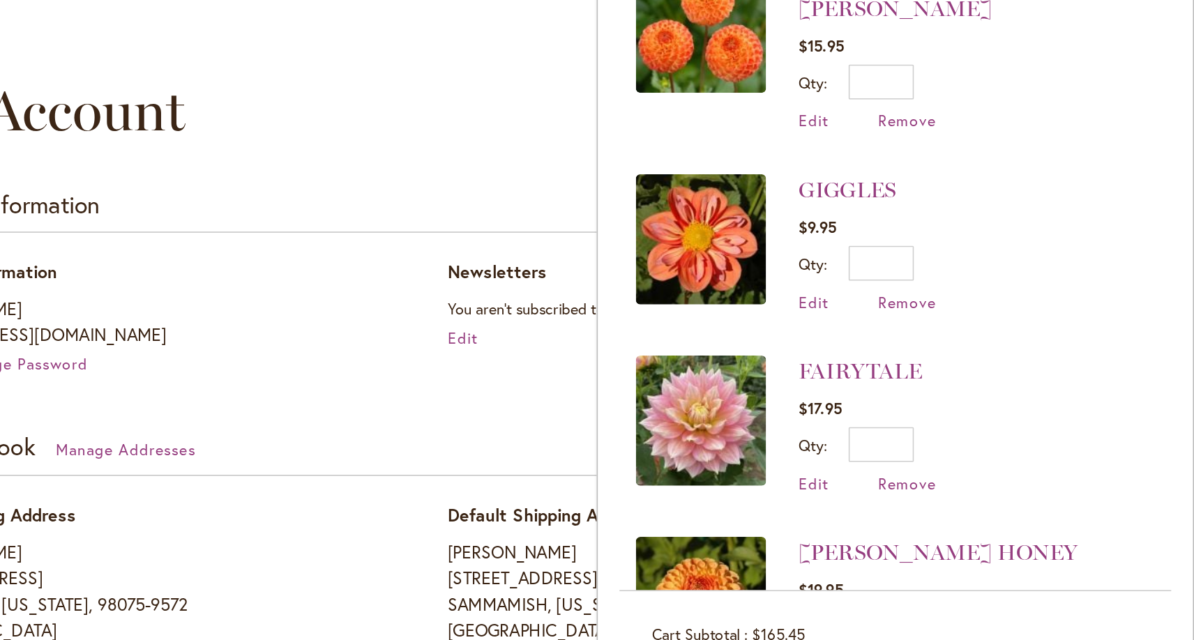
scroll to position [734, 0]
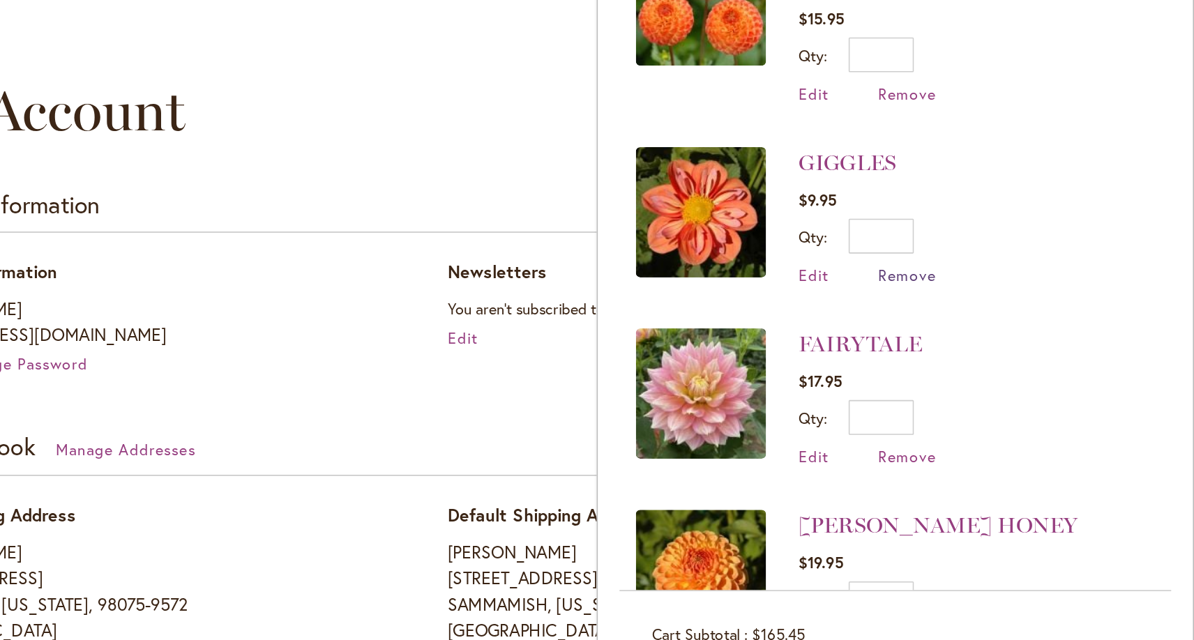
click at [1017, 304] on span "Remove" at bounding box center [1010, 310] width 38 height 13
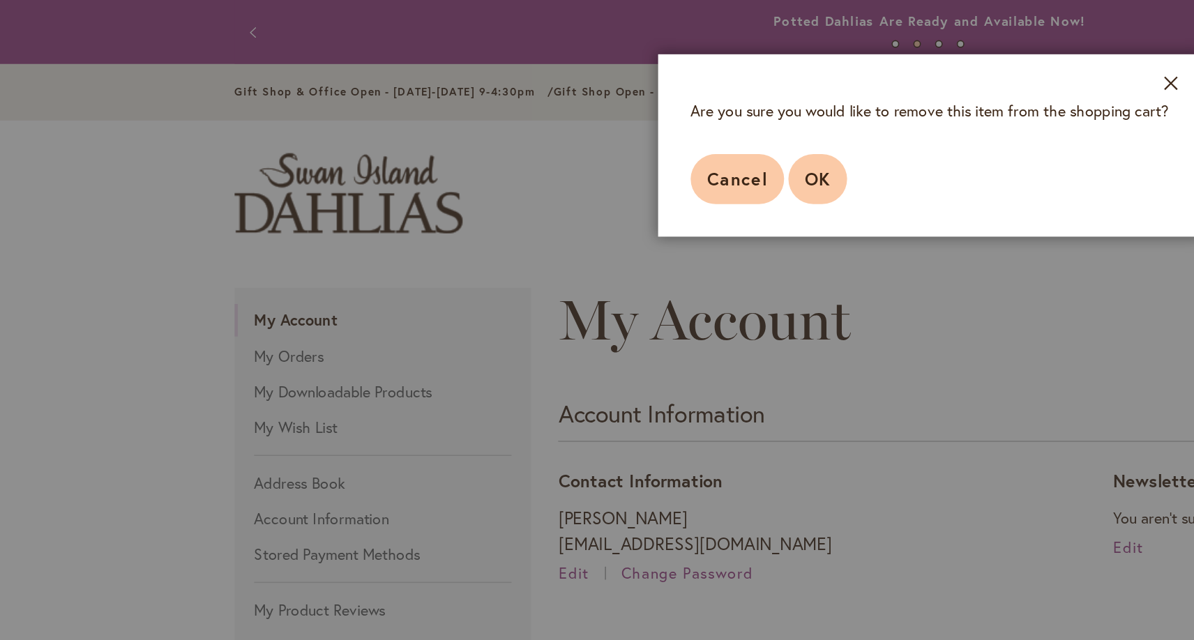
click at [525, 101] on button "OK" at bounding box center [525, 115] width 38 height 32
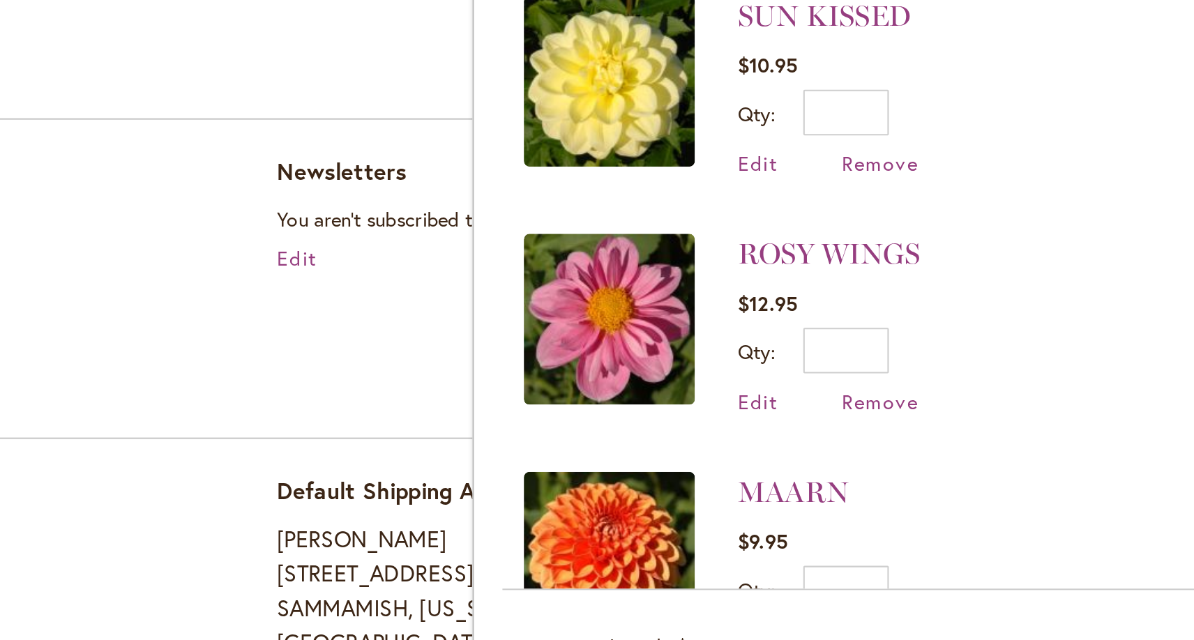
scroll to position [0, 0]
